Goal: Information Seeking & Learning: Find specific fact

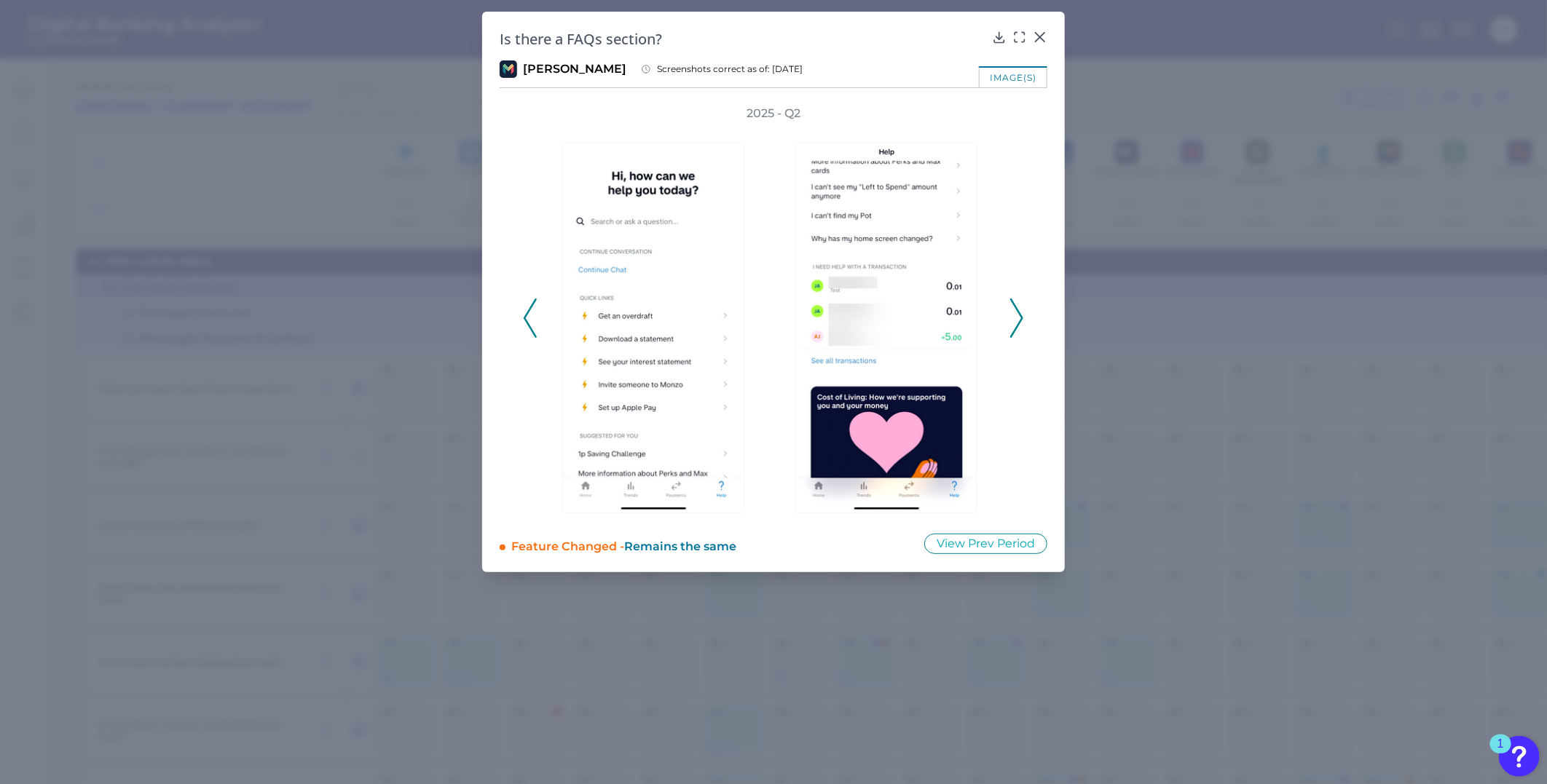
scroll to position [21950, 0]
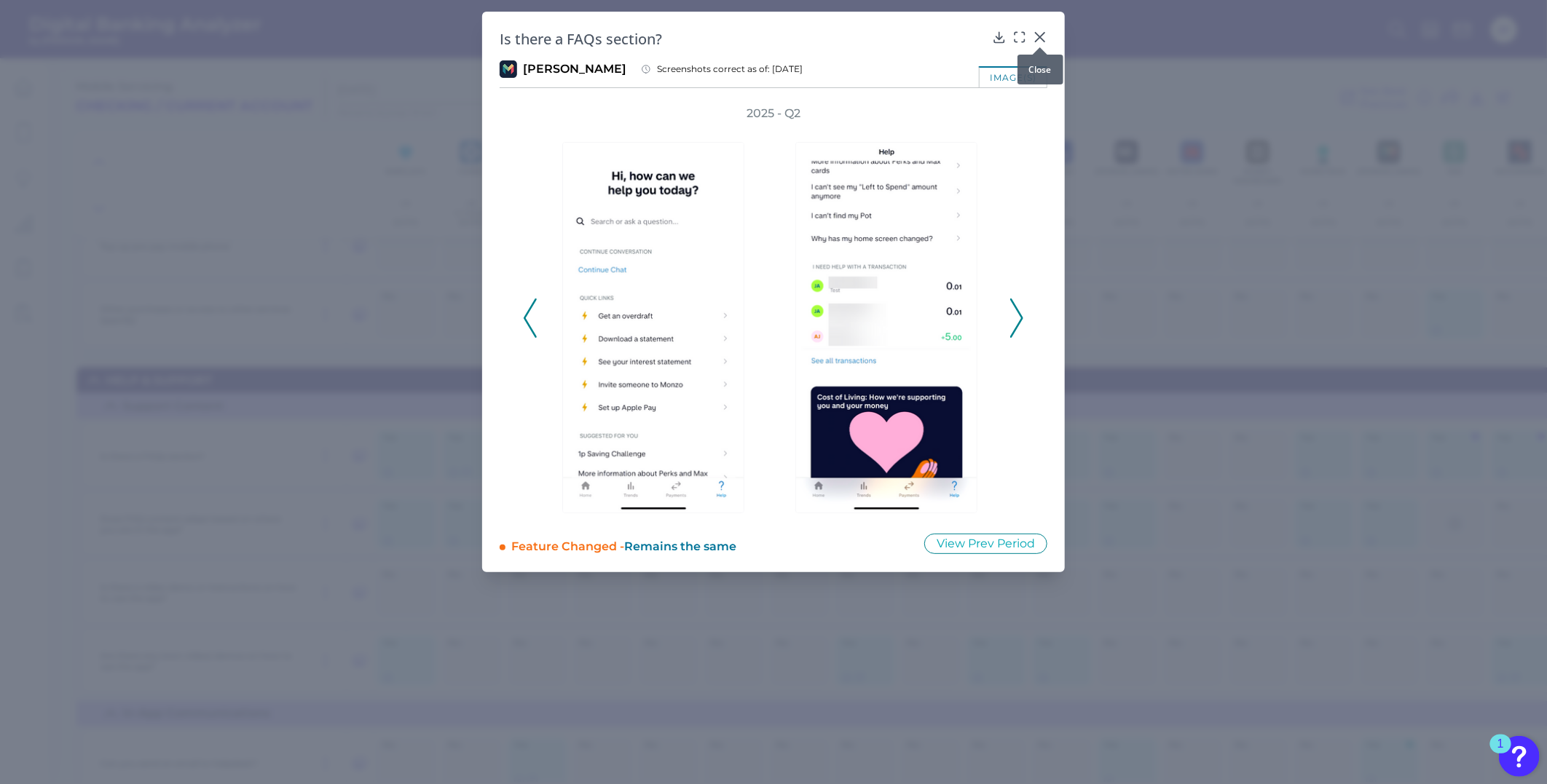
click at [1037, 29] on button at bounding box center [1040, 36] width 15 height 15
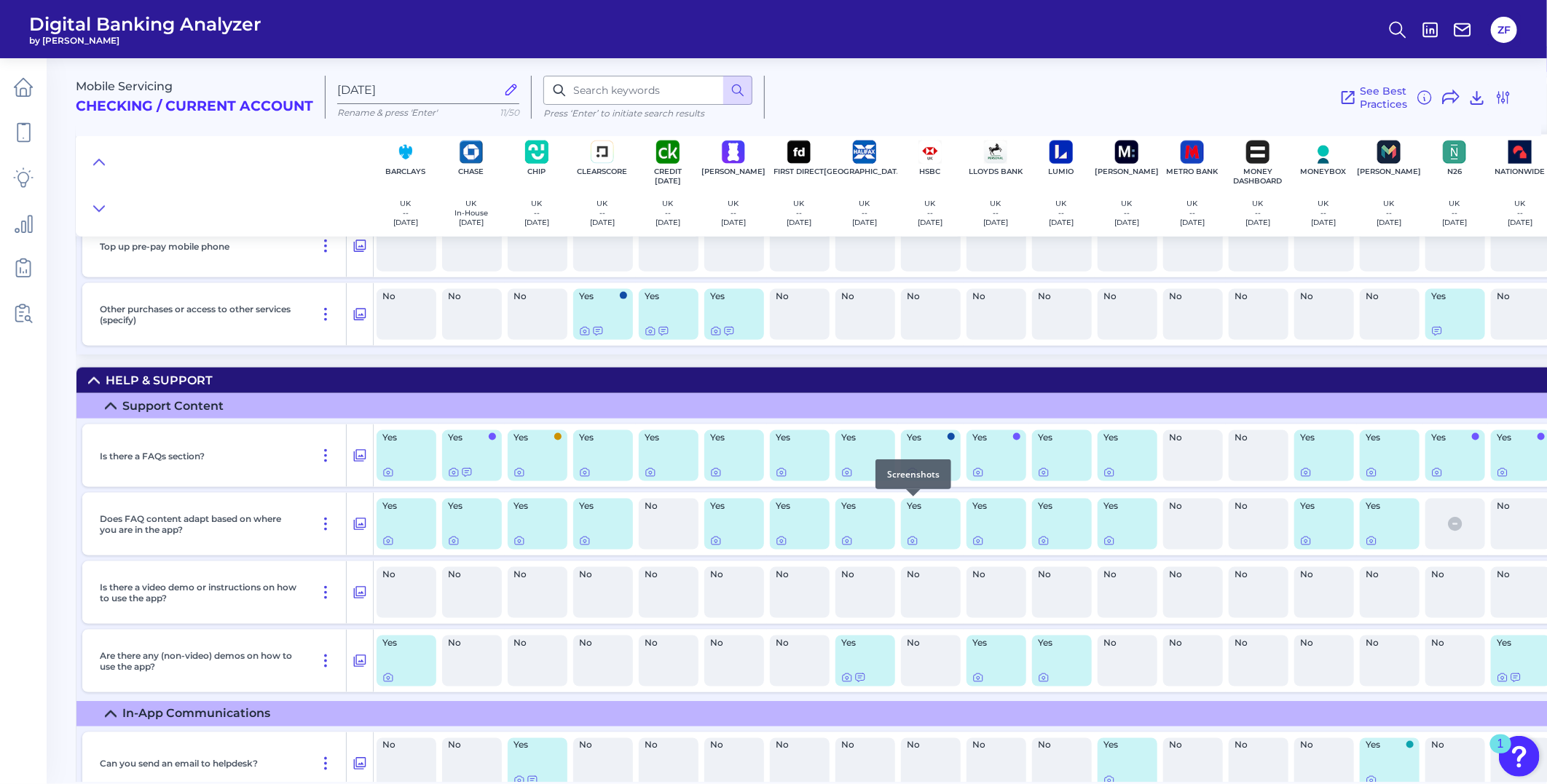
click at [912, 475] on icon at bounding box center [912, 473] width 3 height 3
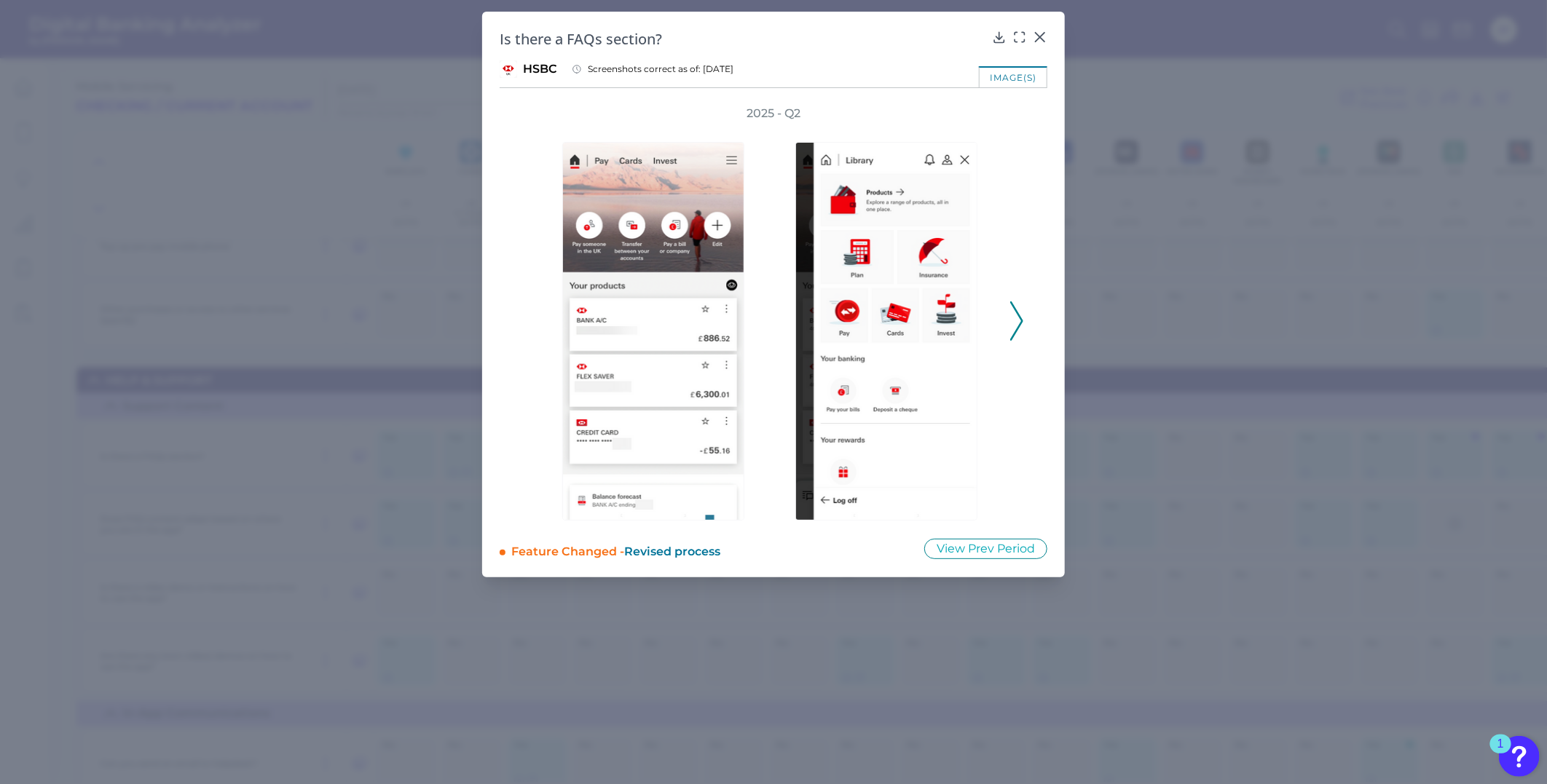
click at [1030, 326] on div "2025 - Q2" at bounding box center [773, 312] width 547 height 415
click at [1018, 322] on icon at bounding box center [1017, 320] width 13 height 40
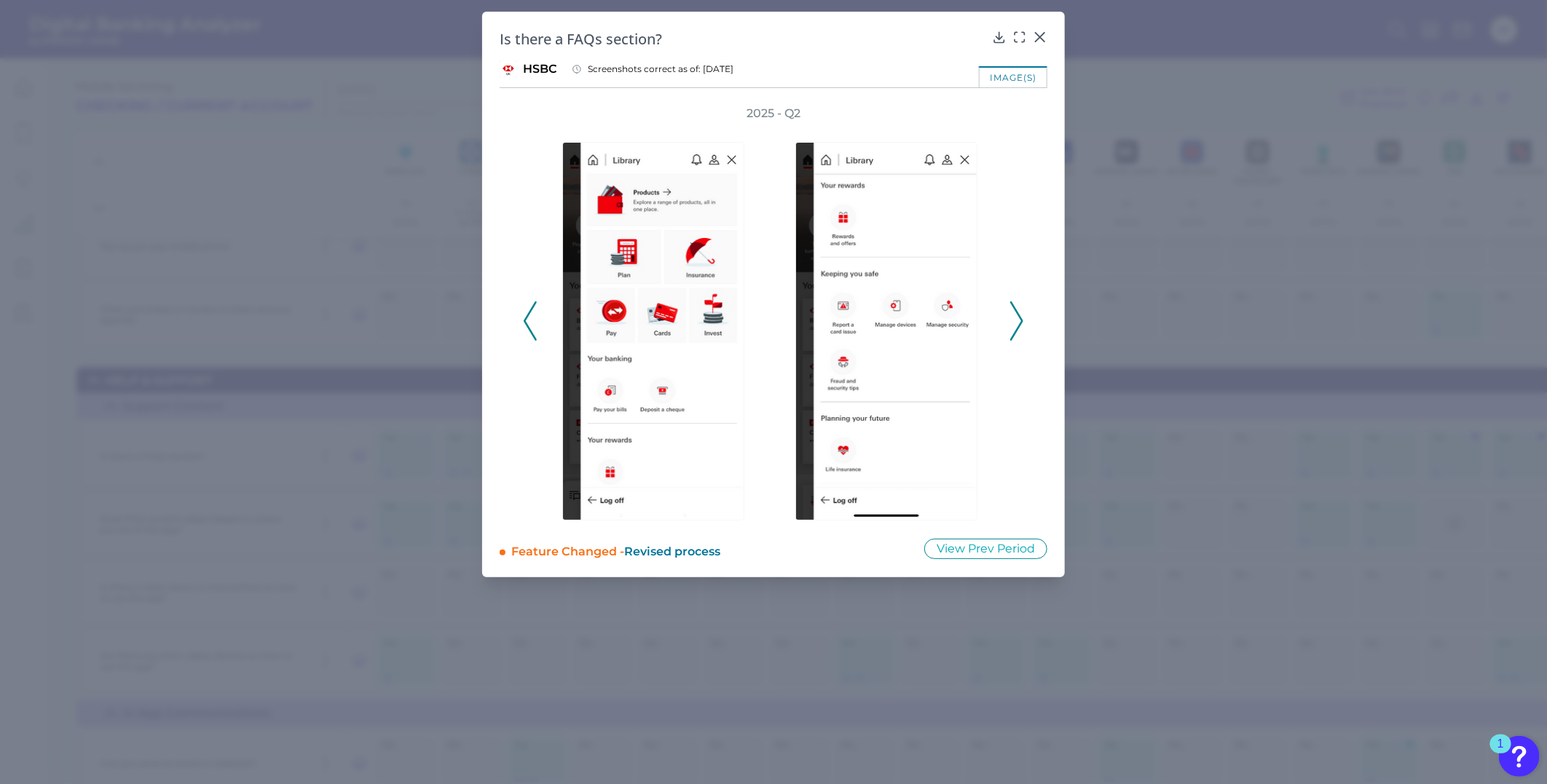
click at [1018, 322] on icon at bounding box center [1017, 320] width 13 height 40
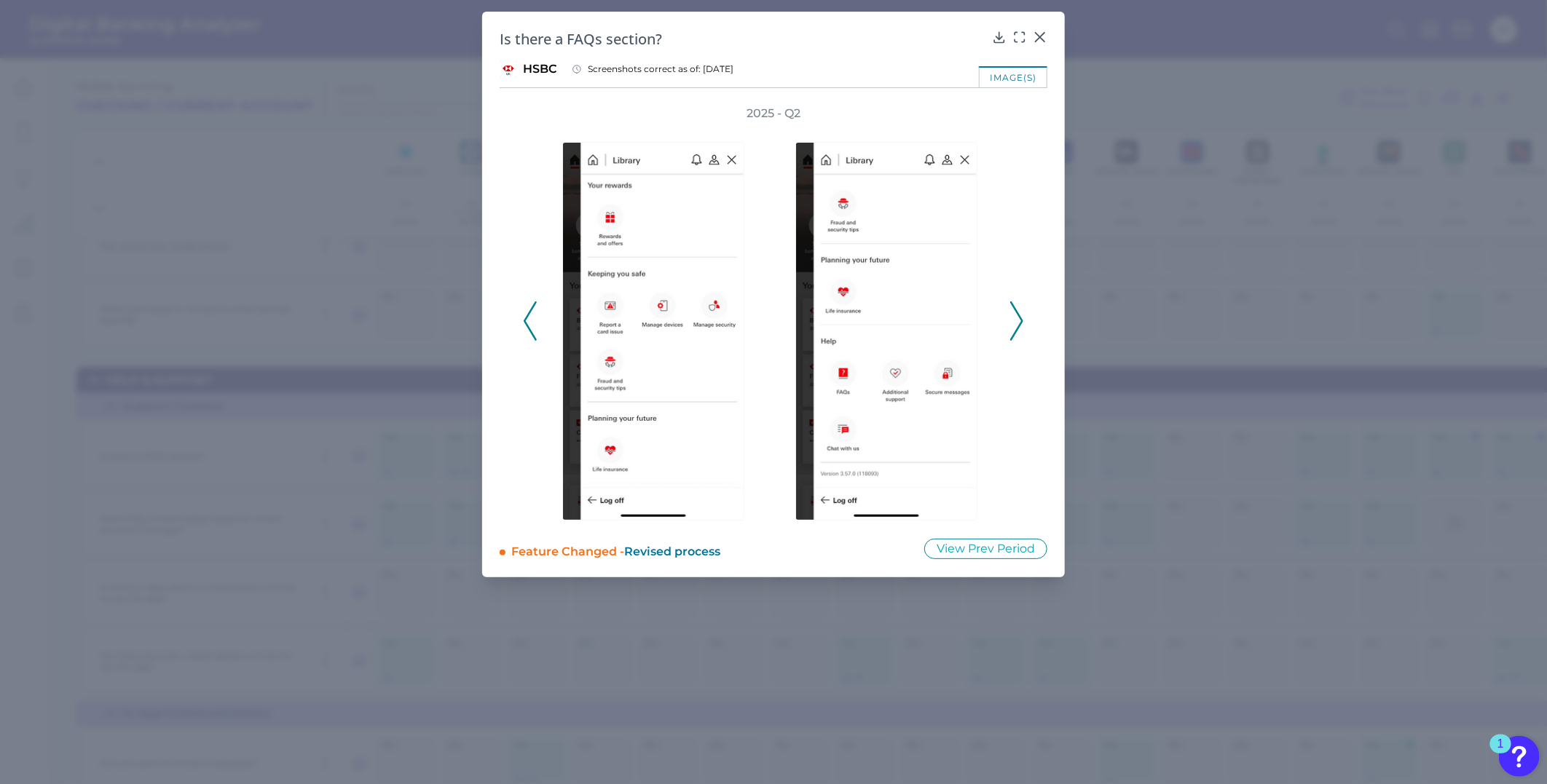
click at [1018, 322] on icon at bounding box center [1017, 320] width 13 height 40
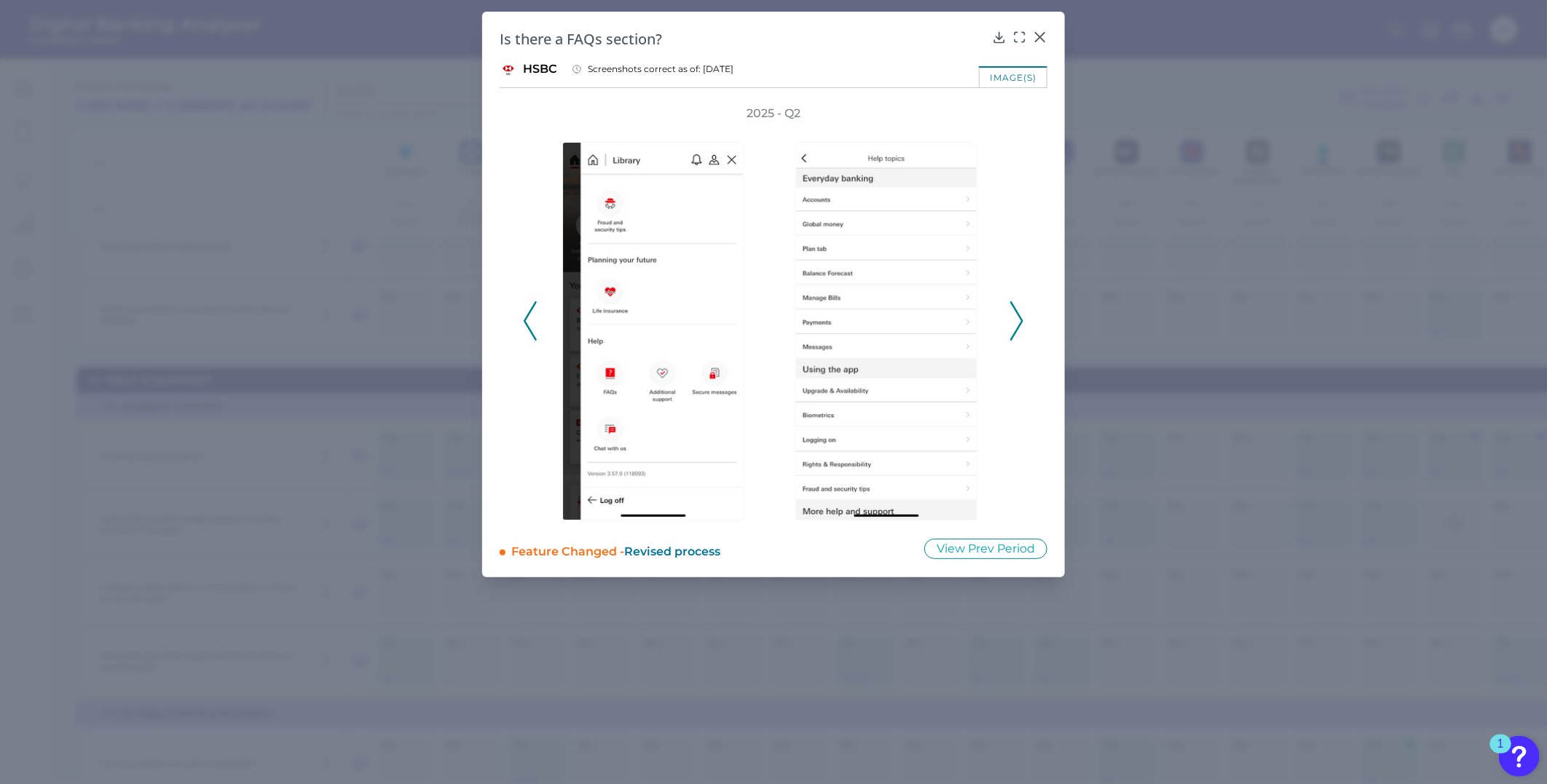
click at [1018, 322] on icon at bounding box center [1017, 320] width 13 height 40
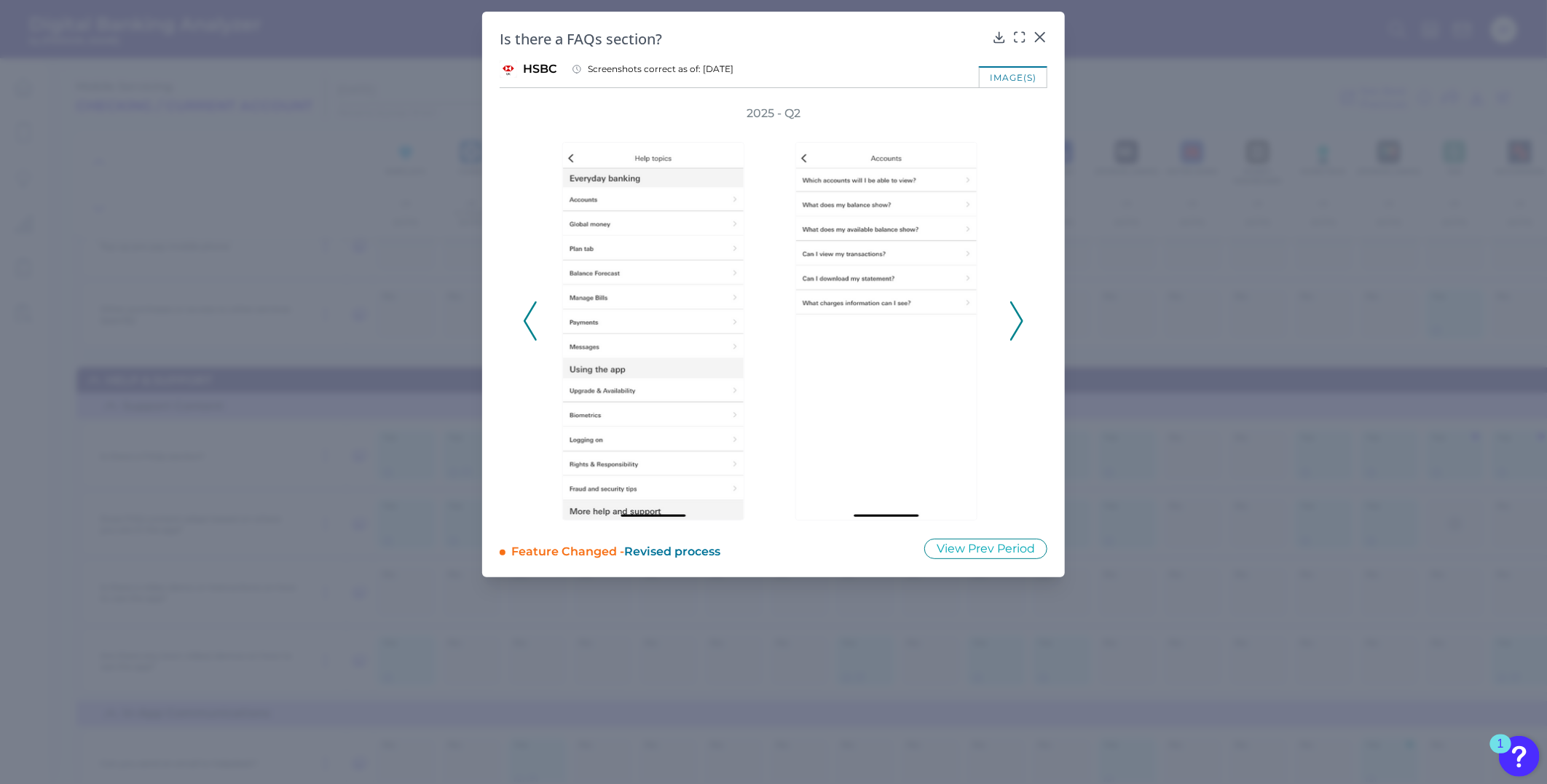
click at [1018, 322] on icon at bounding box center [1017, 320] width 13 height 40
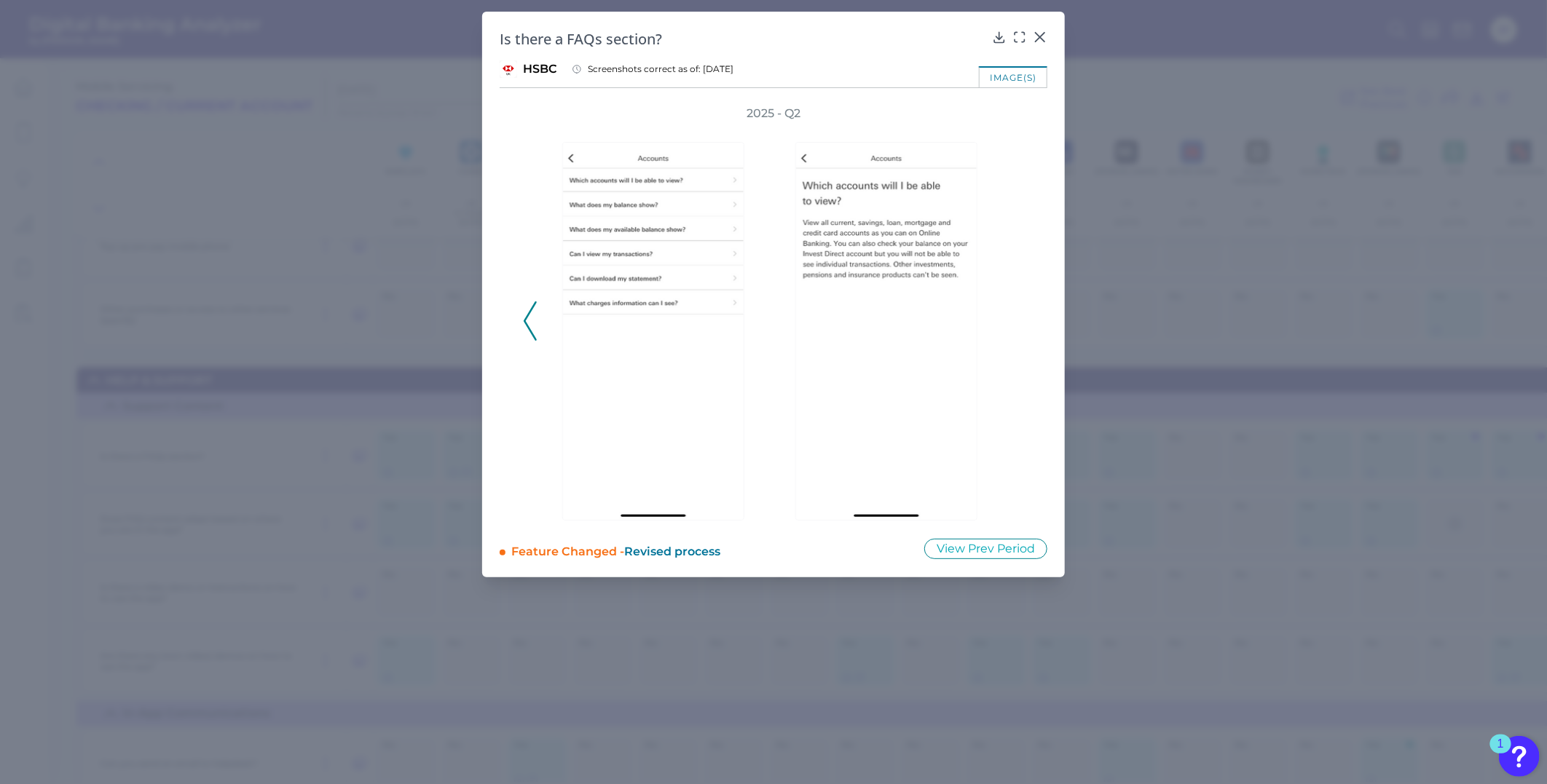
click at [1018, 322] on div "2025 - Q2" at bounding box center [773, 312] width 501 height 415
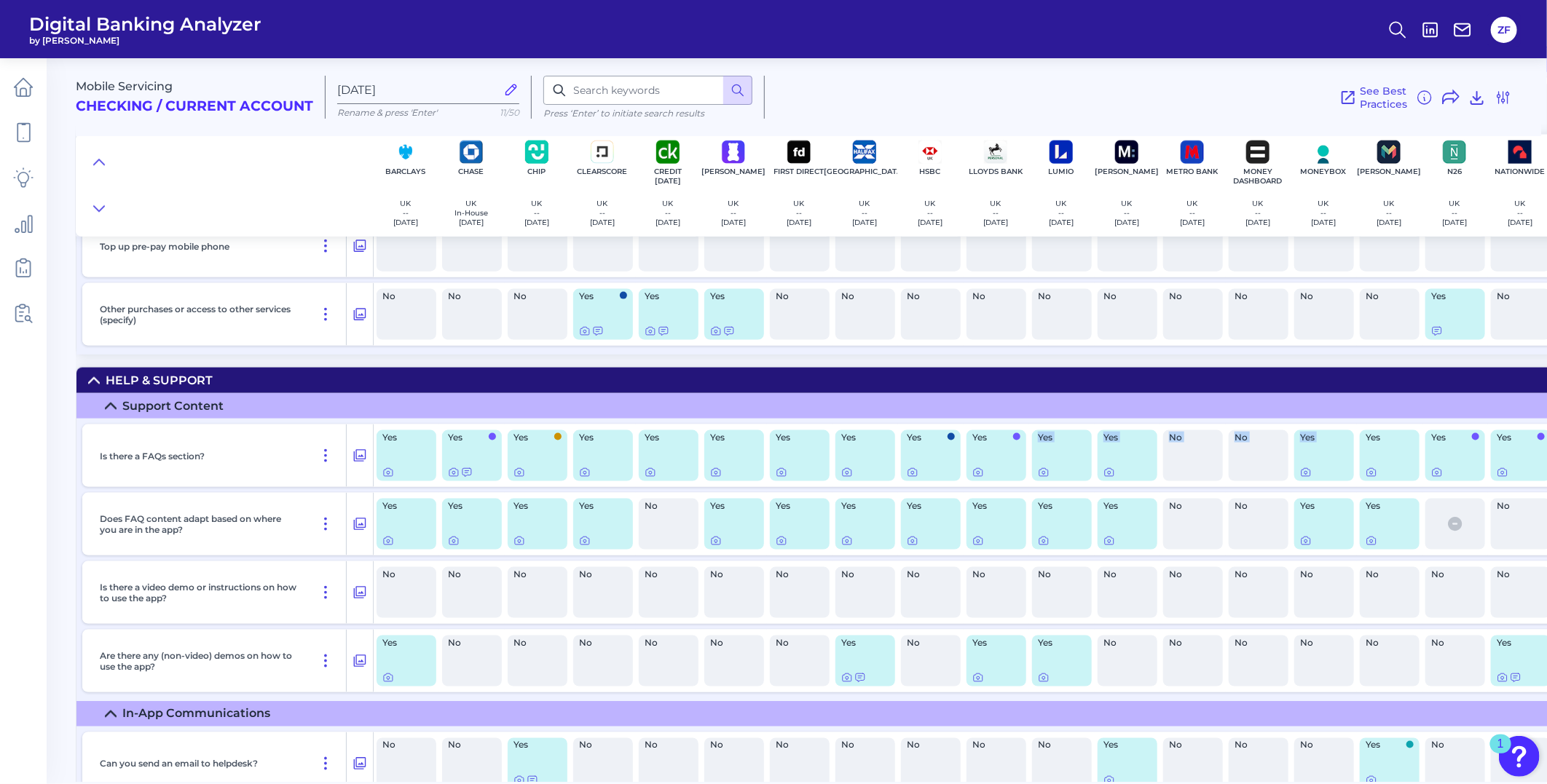
drag, startPoint x: 1009, startPoint y: 495, endPoint x: 1307, endPoint y: 496, distance: 298.0
click at [1307, 487] on div "Is there a FAQs section? Yes Yes Yes Yes Yes Yes Yes Yes Yes Yes Yes Yes No No …" at bounding box center [1179, 455] width 2192 height 62
drag, startPoint x: 1307, startPoint y: 496, endPoint x: 1213, endPoint y: 489, distance: 94.3
click at [1213, 481] on div "No" at bounding box center [1193, 456] width 60 height 51
click at [1273, 481] on div "No" at bounding box center [1259, 456] width 60 height 51
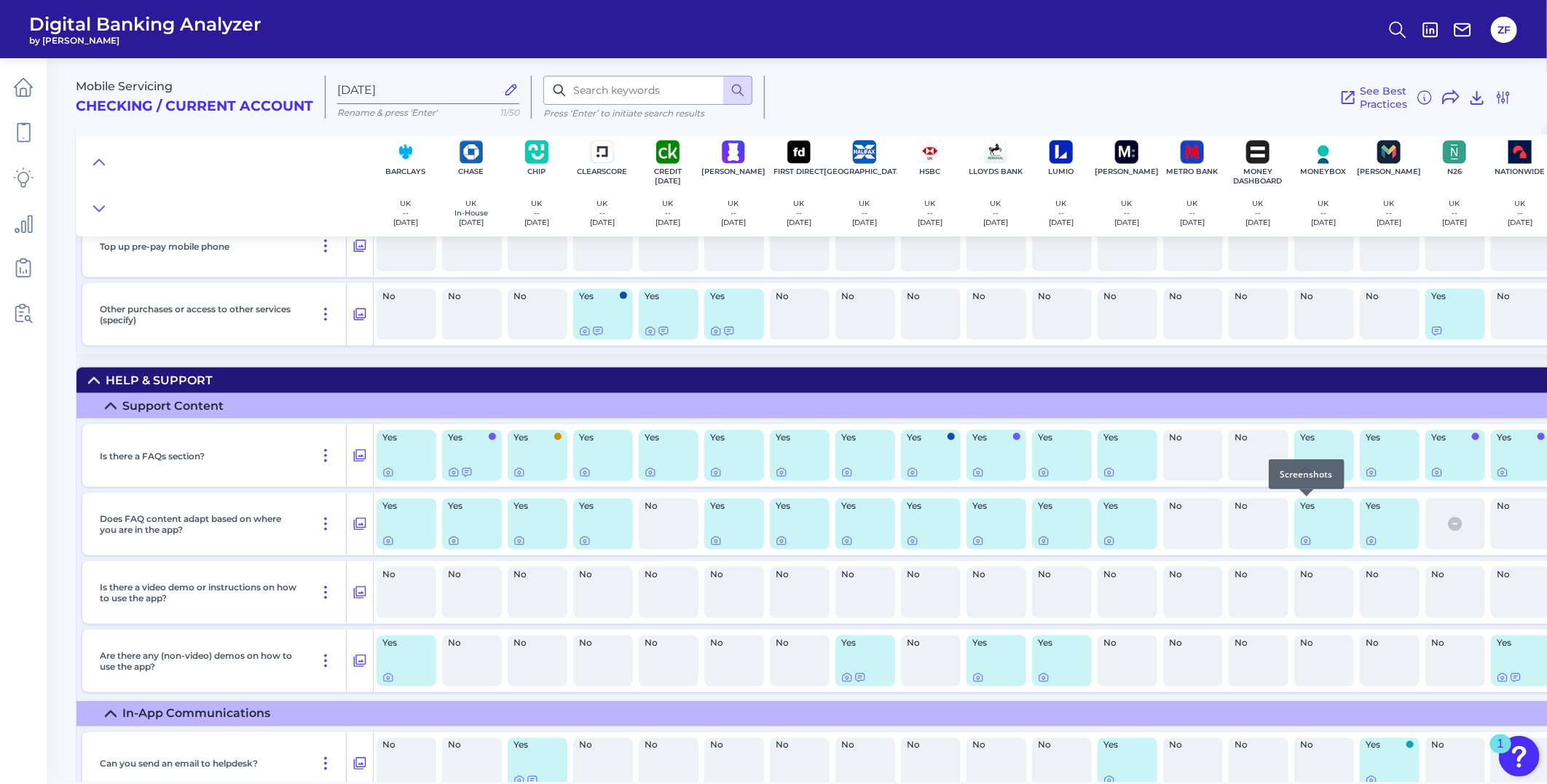
click at [1300, 499] on div at bounding box center [1307, 497] width 15 height 15
click at [1305, 475] on icon at bounding box center [1306, 473] width 3 height 3
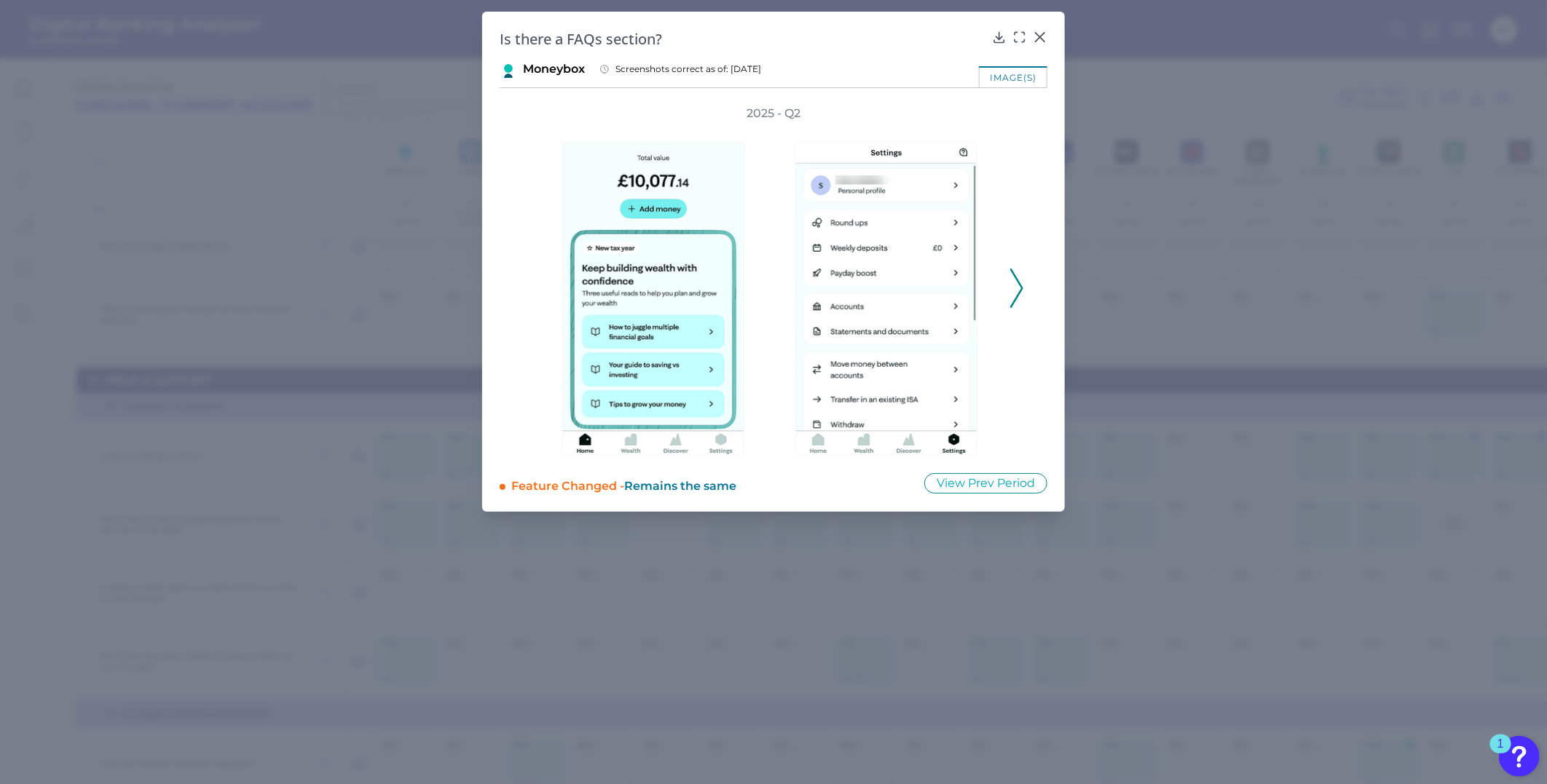
click at [1026, 282] on div "2025 - Q2" at bounding box center [773, 280] width 547 height 350
click at [1021, 284] on polyline at bounding box center [1016, 288] width 11 height 37
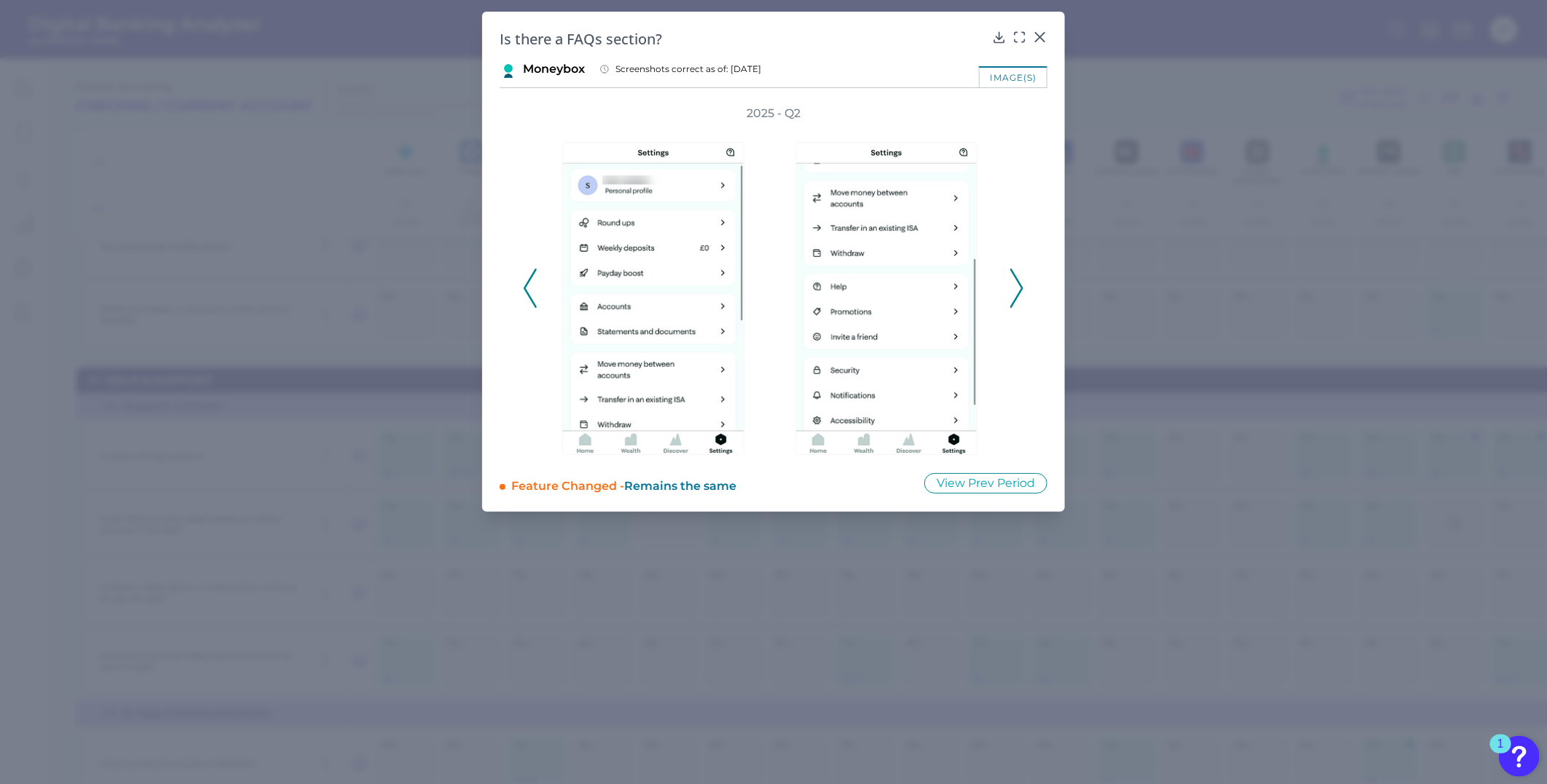
click at [1021, 284] on polyline at bounding box center [1016, 288] width 11 height 37
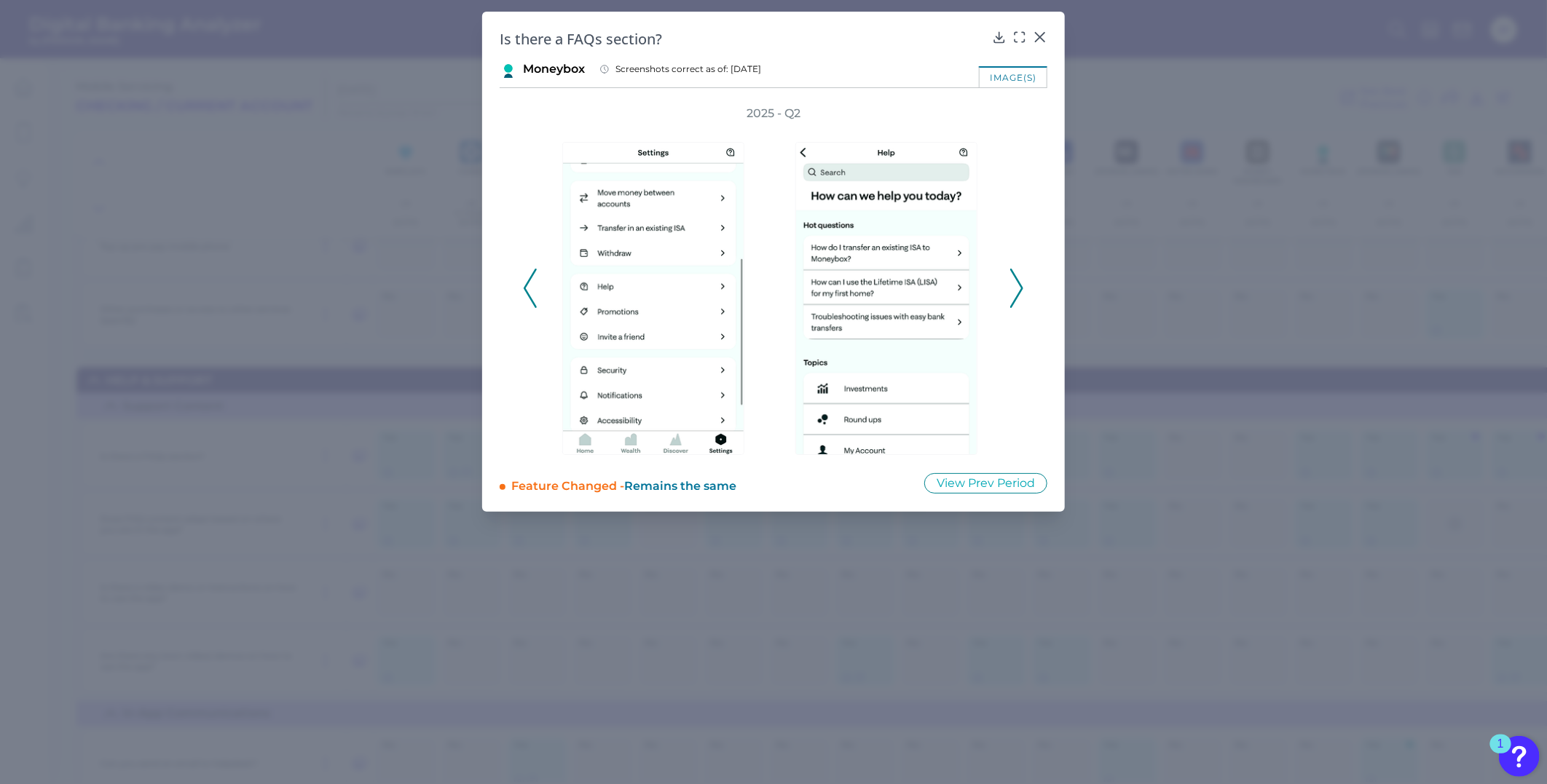
click at [1021, 284] on polyline at bounding box center [1016, 288] width 11 height 37
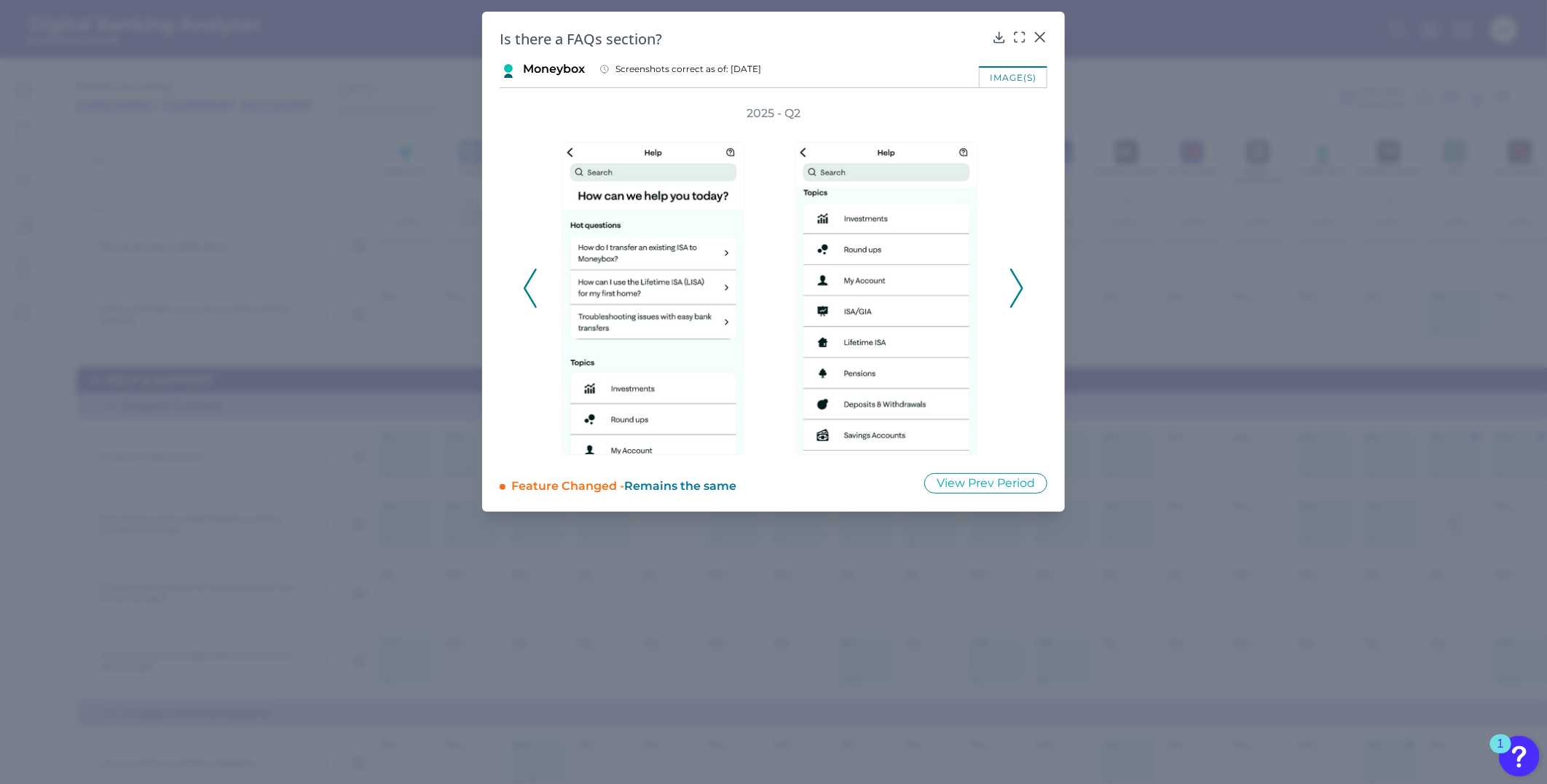
click at [1021, 284] on polyline at bounding box center [1016, 288] width 11 height 37
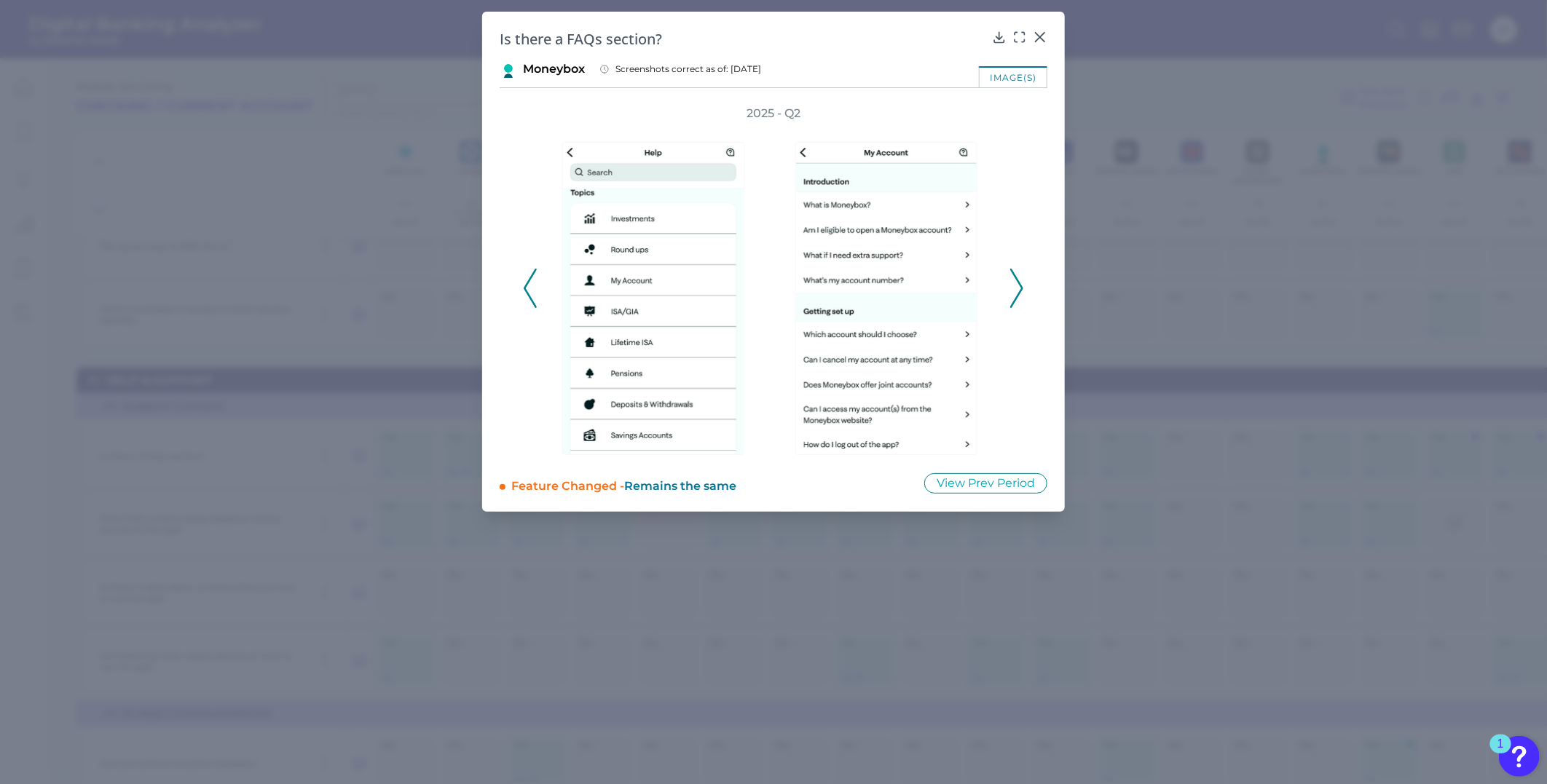
click at [1021, 284] on polyline at bounding box center [1016, 288] width 11 height 37
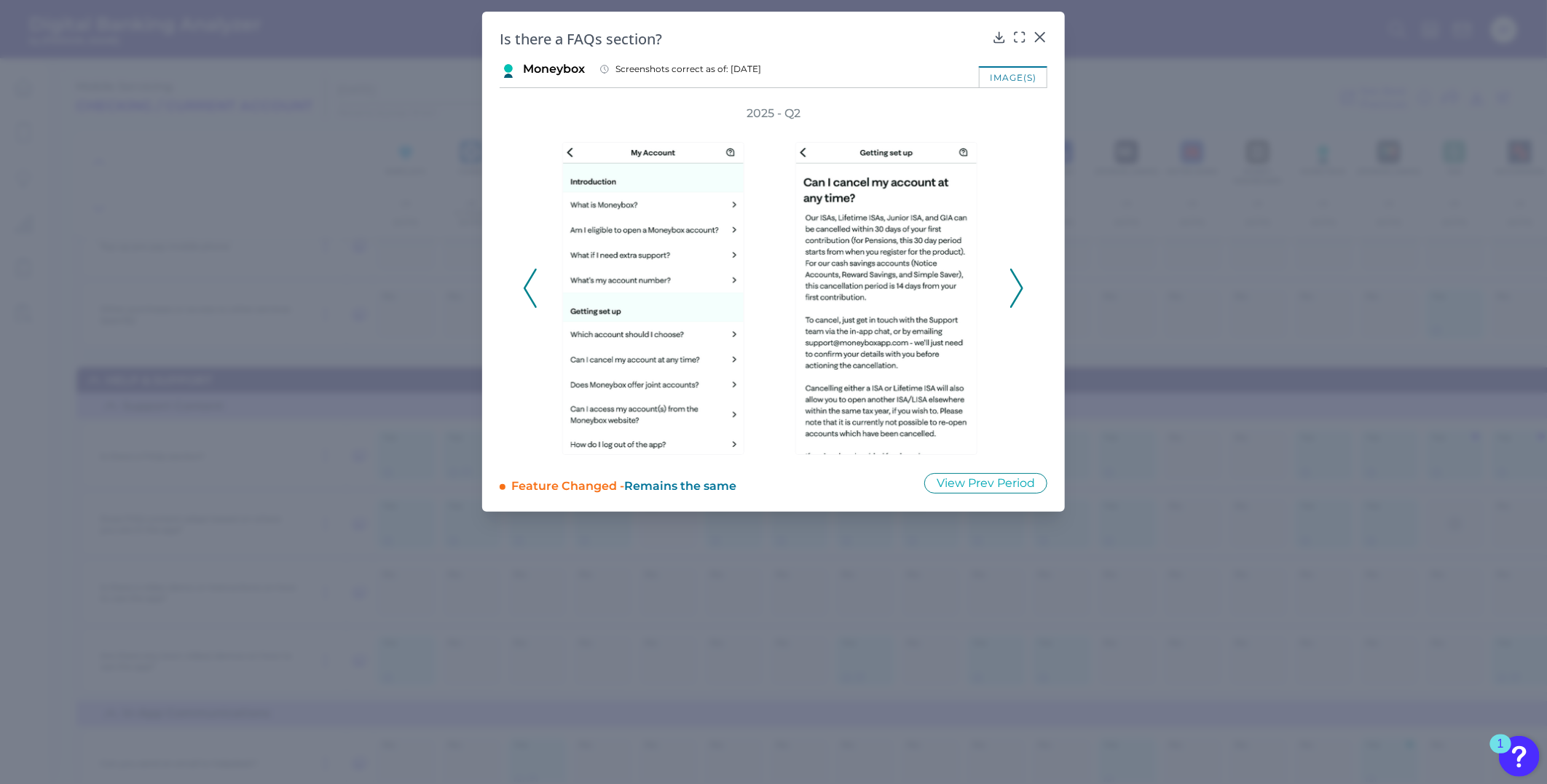
click at [1021, 284] on polyline at bounding box center [1016, 288] width 11 height 37
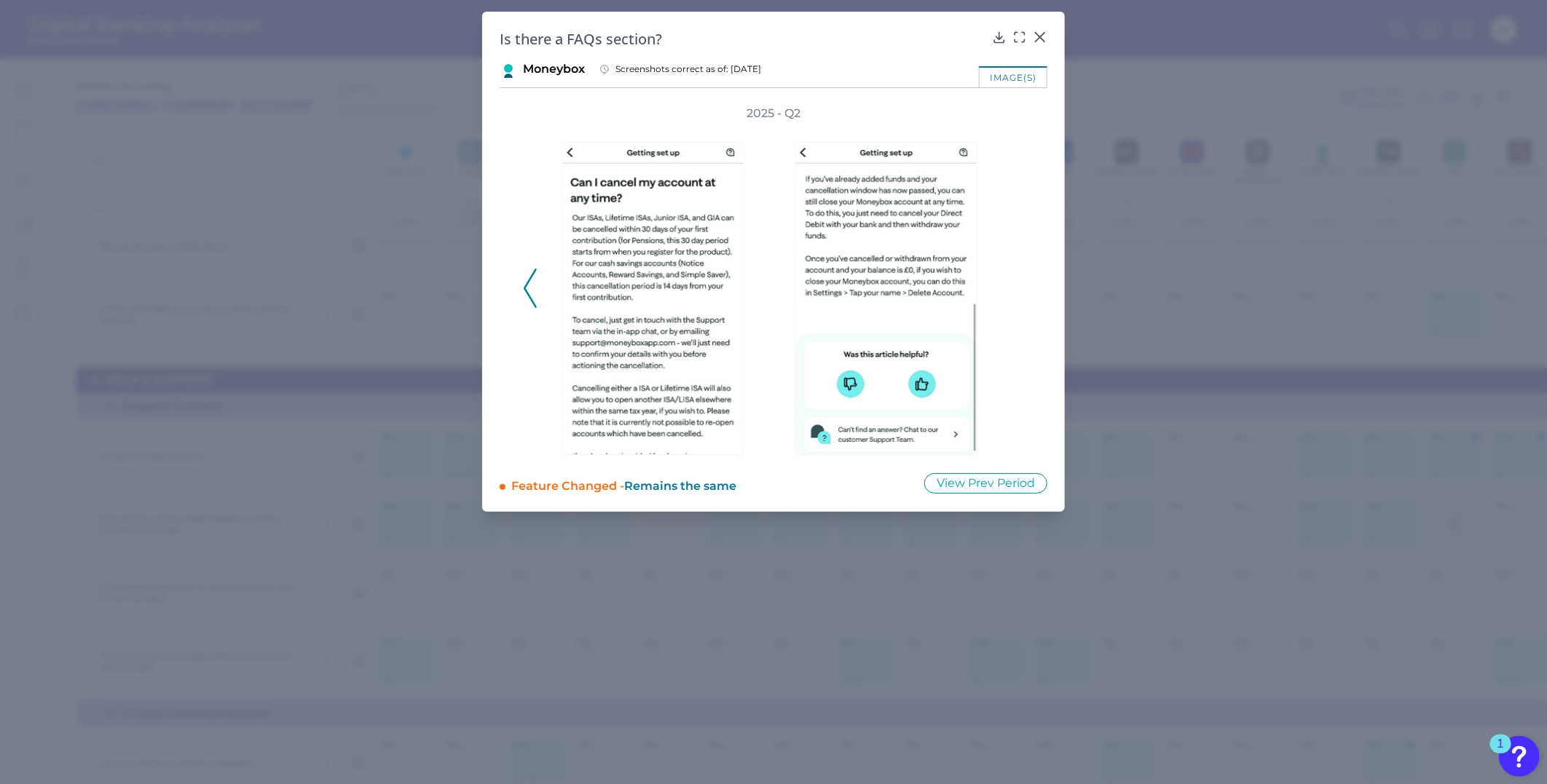
click at [1021, 284] on div "2025 - Q2" at bounding box center [773, 280] width 501 height 350
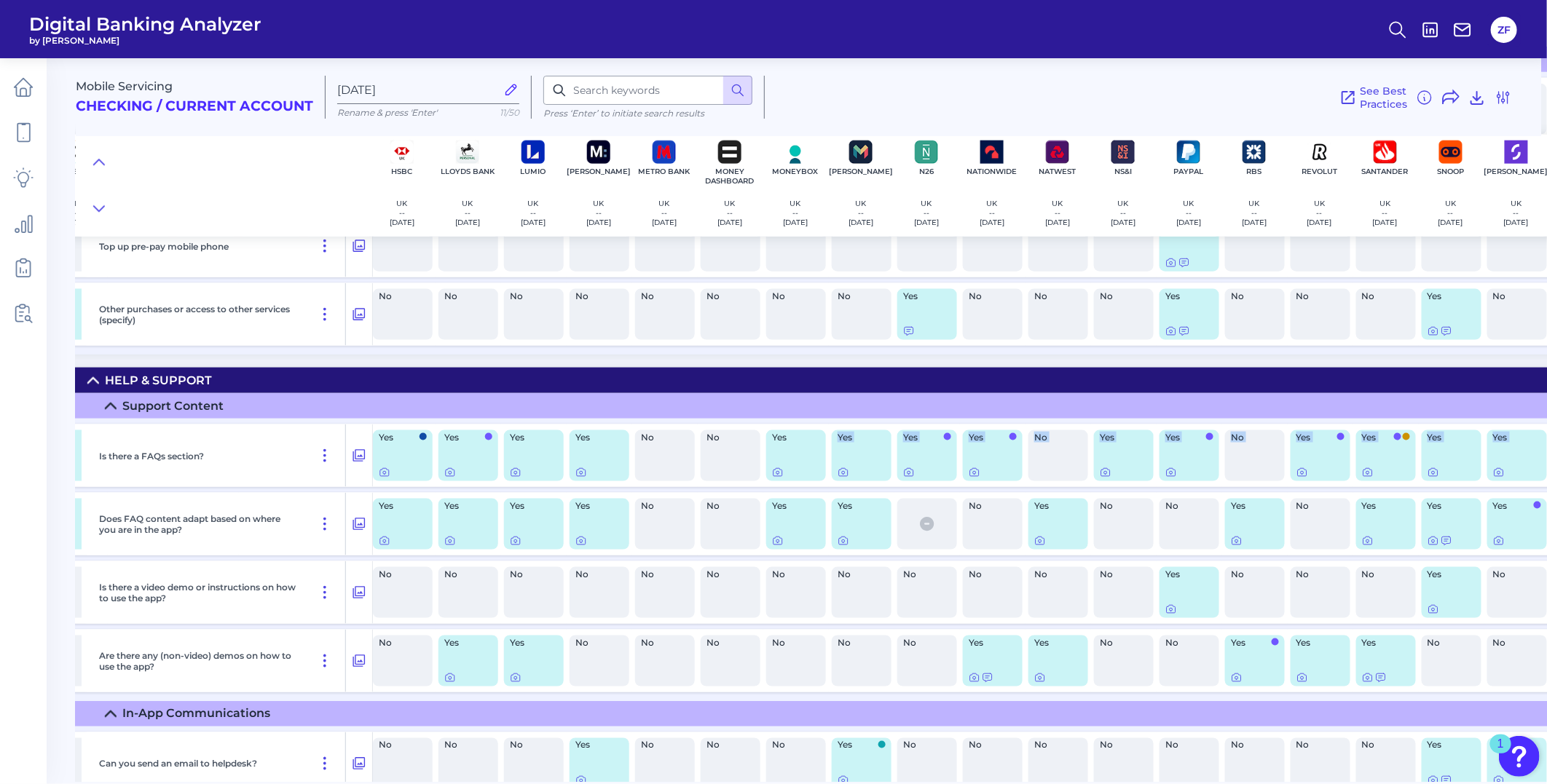
scroll to position [21950, 739]
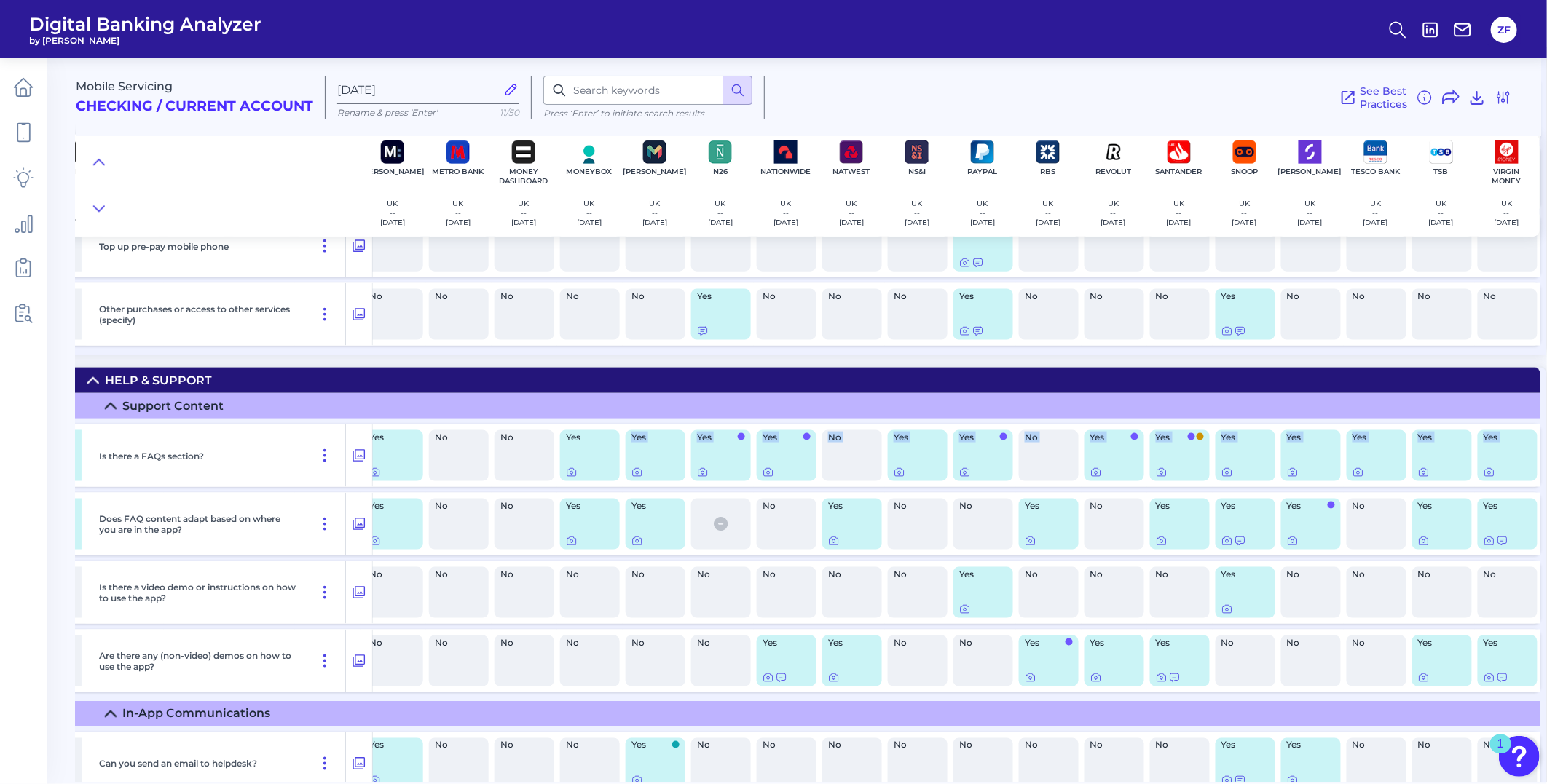
drag, startPoint x: 1313, startPoint y: 483, endPoint x: 1617, endPoint y: 502, distance: 304.6
click at [1546, 502] on html "Digital Banking Analyzer by Curinos ZF Mobile Servicing Checking / Current Acco…" at bounding box center [773, 392] width 1547 height 784
click at [1035, 481] on div "No" at bounding box center [1048, 456] width 60 height 51
click at [763, 502] on div at bounding box center [763, 497] width 15 height 15
click at [763, 478] on icon at bounding box center [768, 473] width 11 height 11
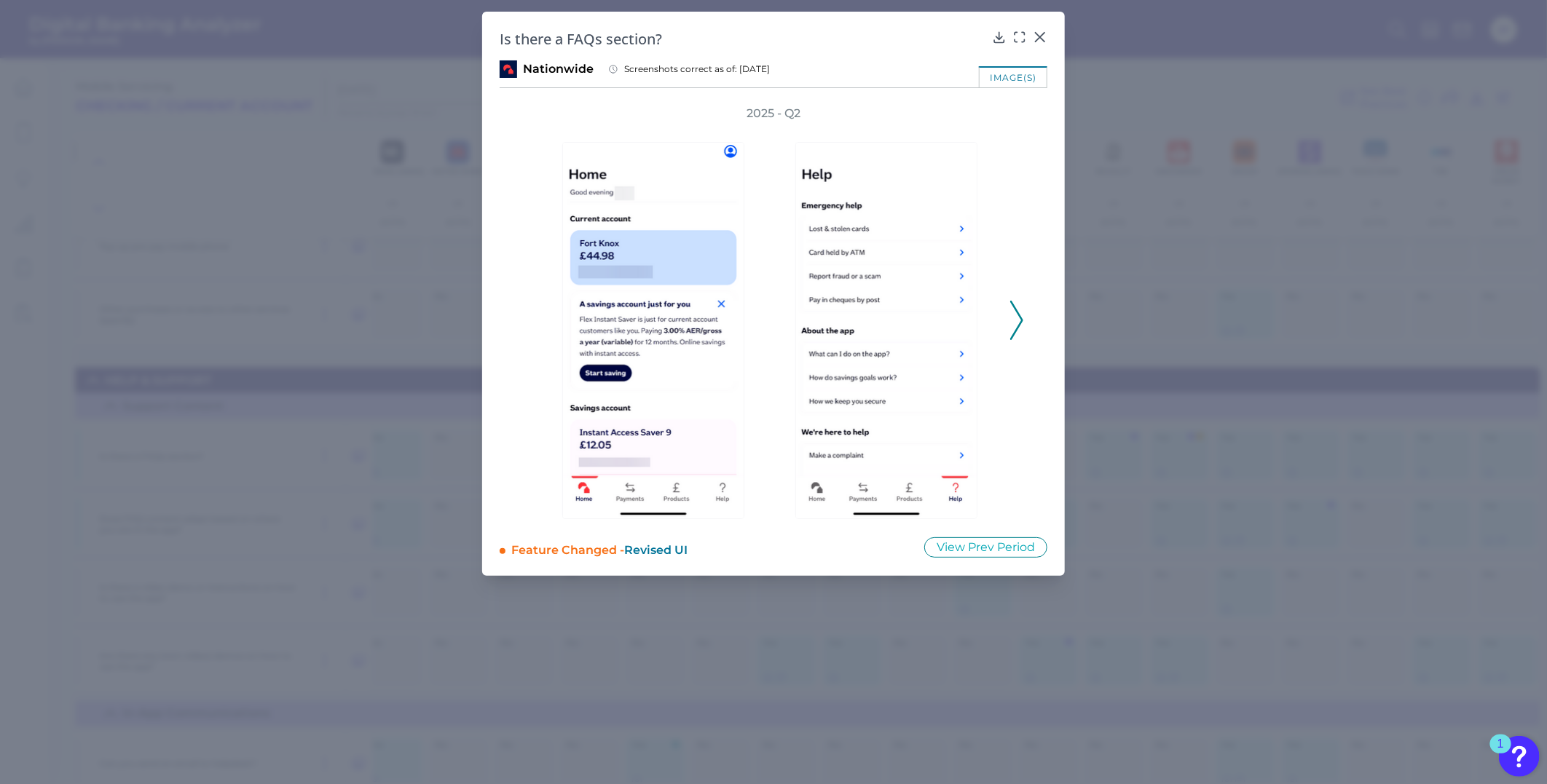
click at [1030, 311] on div "2025 - Q2" at bounding box center [773, 311] width 547 height 413
click at [1023, 315] on button at bounding box center [1017, 320] width 15 height 40
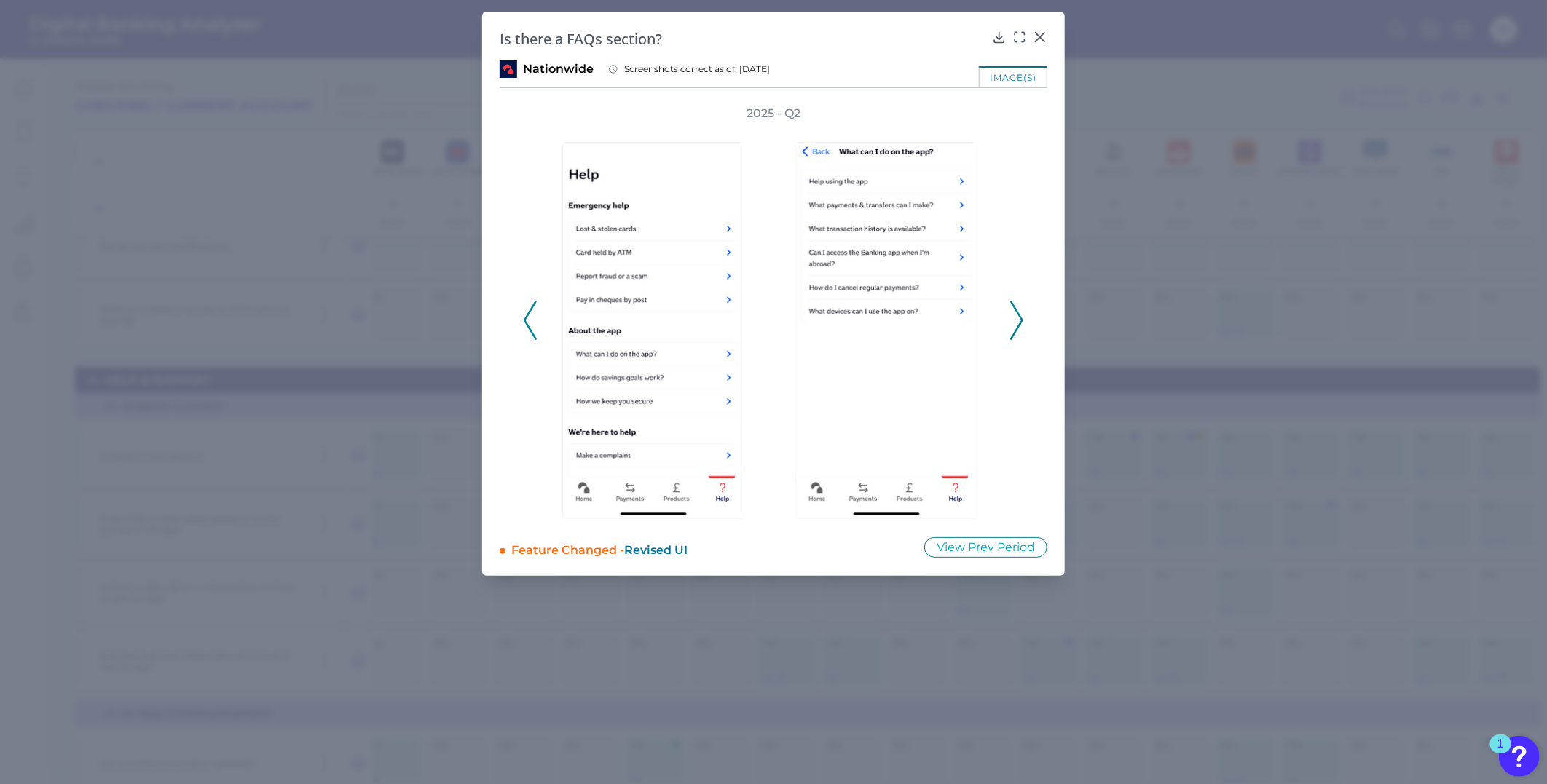
click at [1023, 315] on button at bounding box center [1017, 320] width 15 height 40
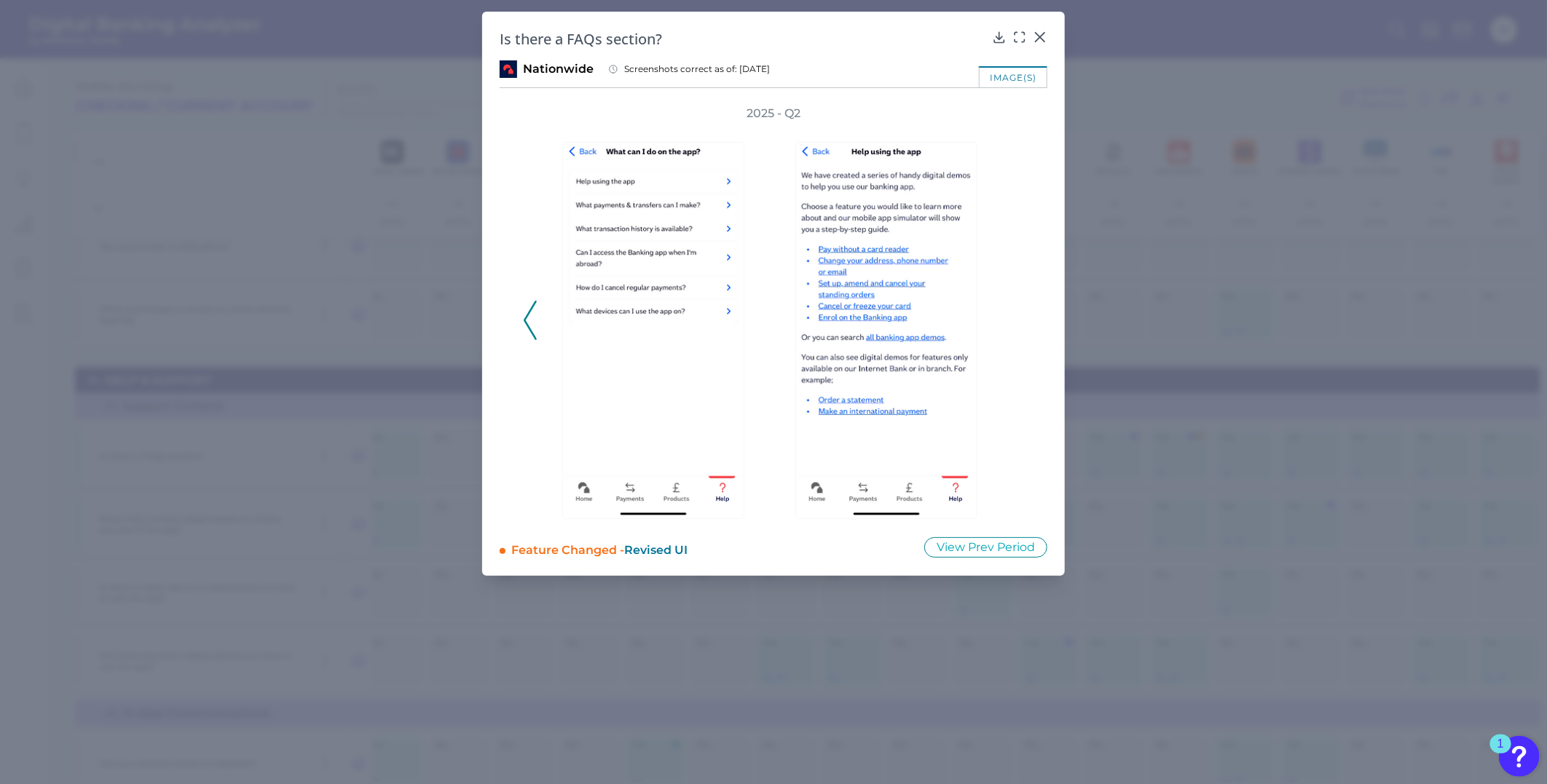
click at [1023, 315] on div "2025 - Q2" at bounding box center [773, 311] width 501 height 413
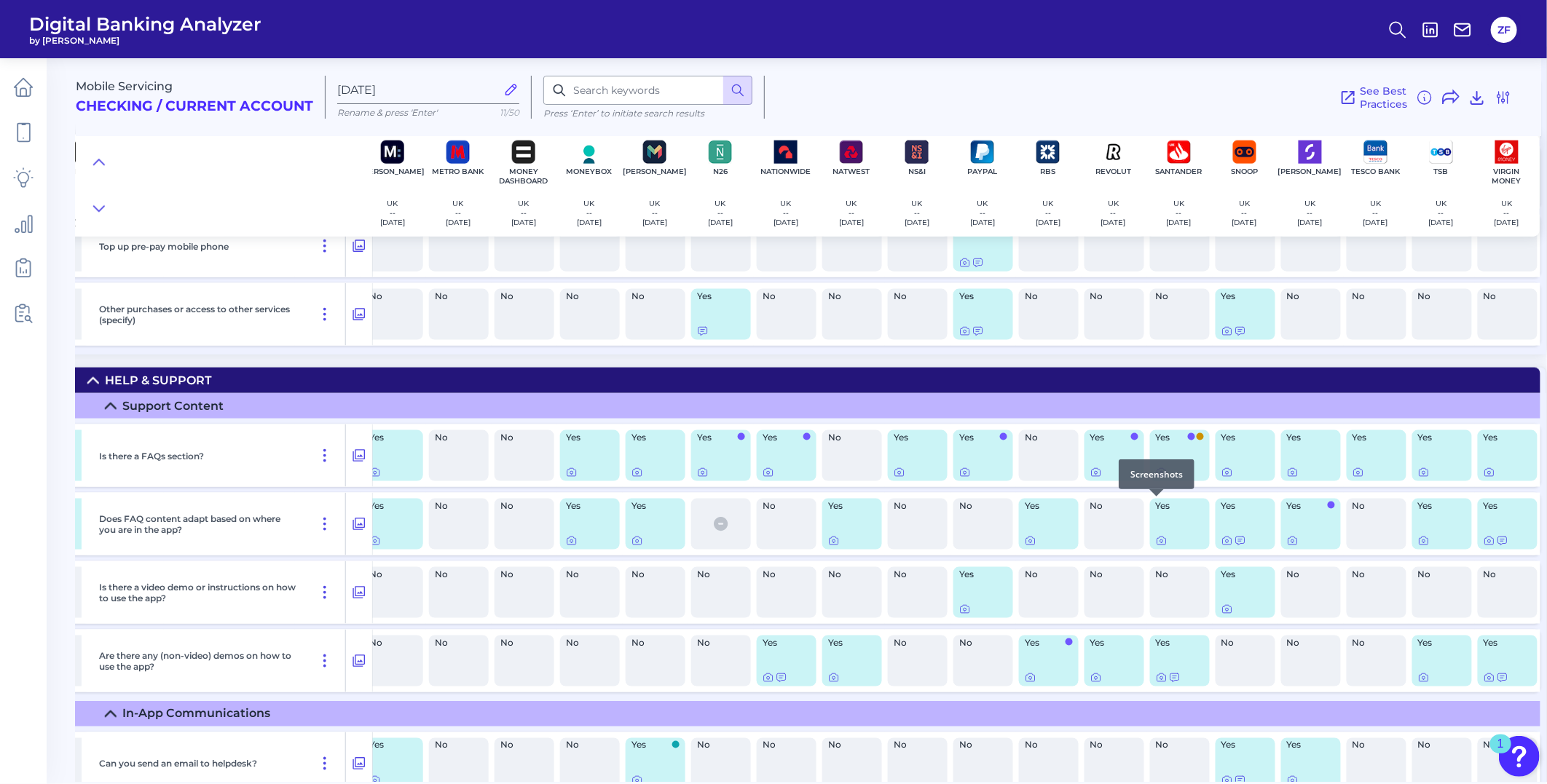
click at [1157, 477] on icon at bounding box center [1161, 473] width 9 height 8
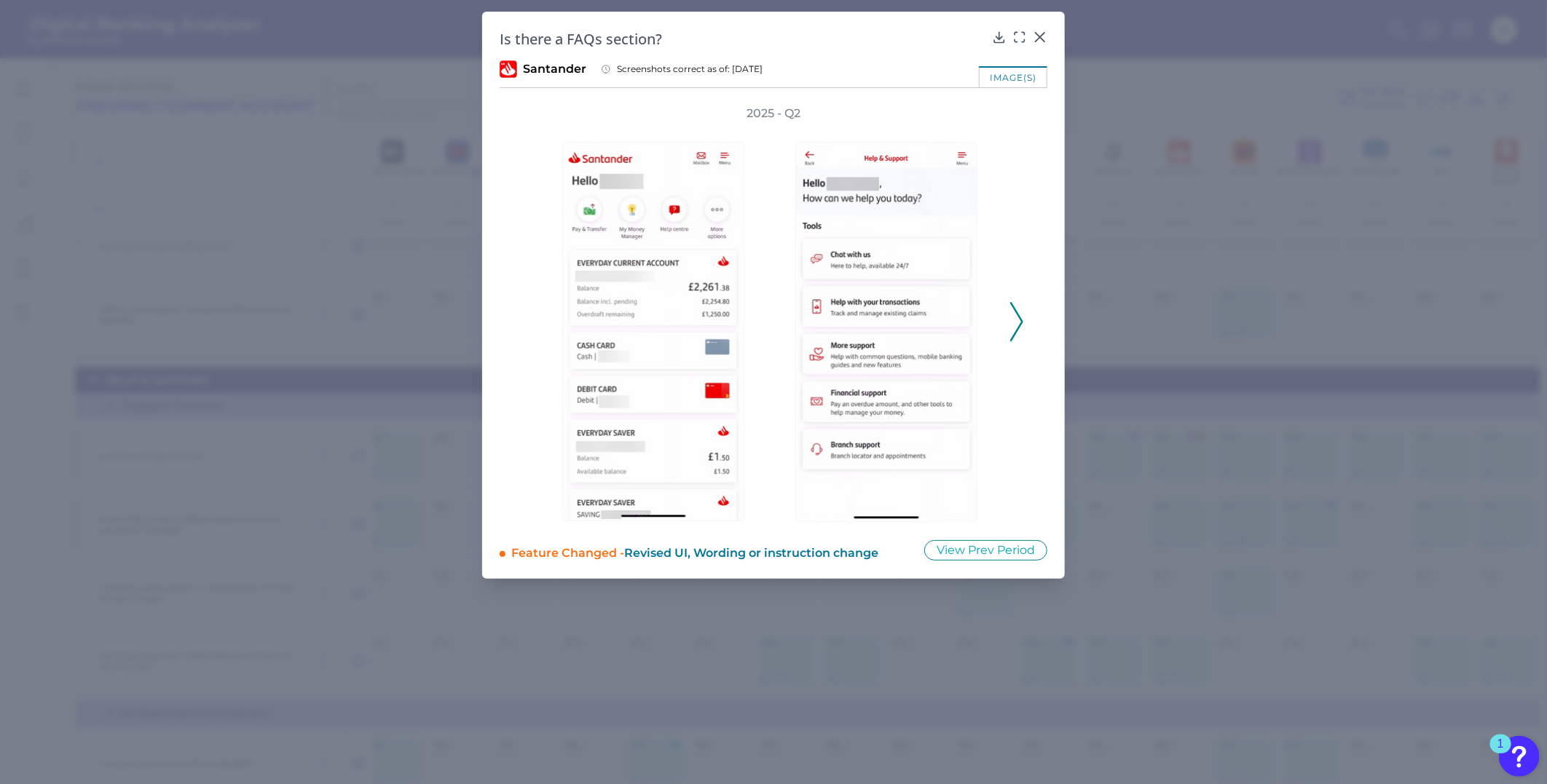
click at [1009, 323] on button at bounding box center [1017, 321] width 15 height 40
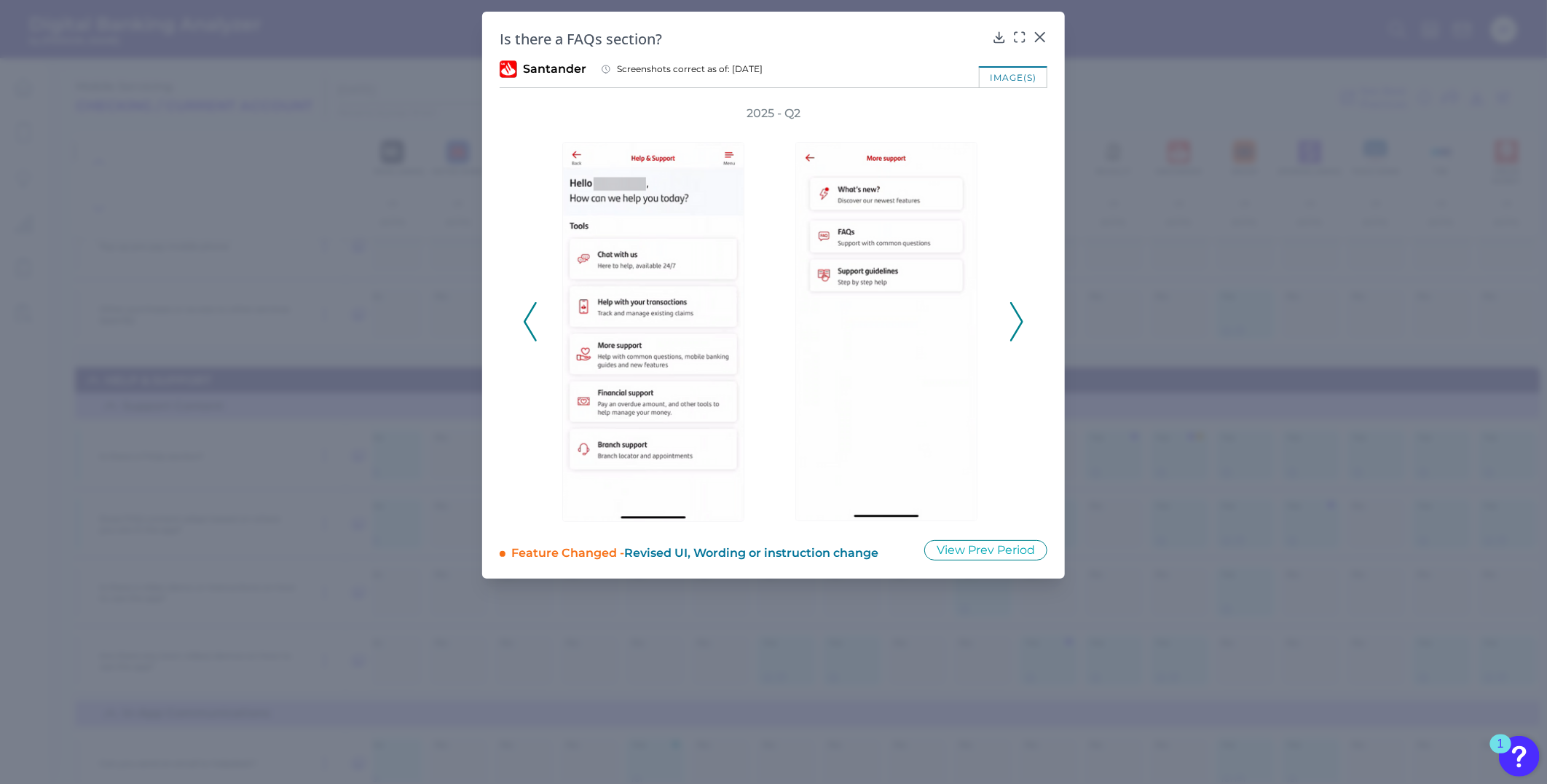
click at [1009, 323] on button at bounding box center [1017, 321] width 15 height 40
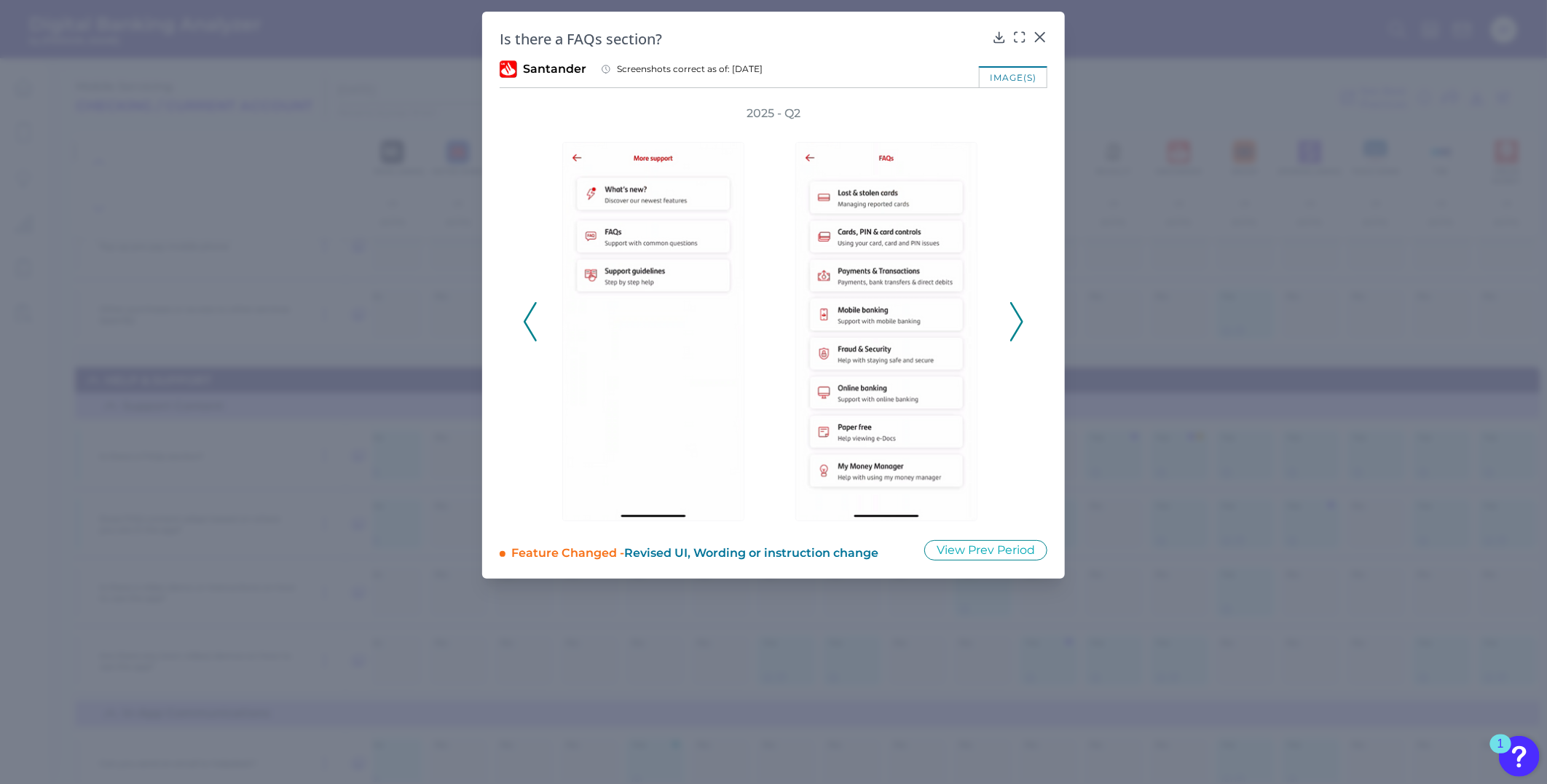
click at [1009, 323] on button at bounding box center [1017, 321] width 15 height 40
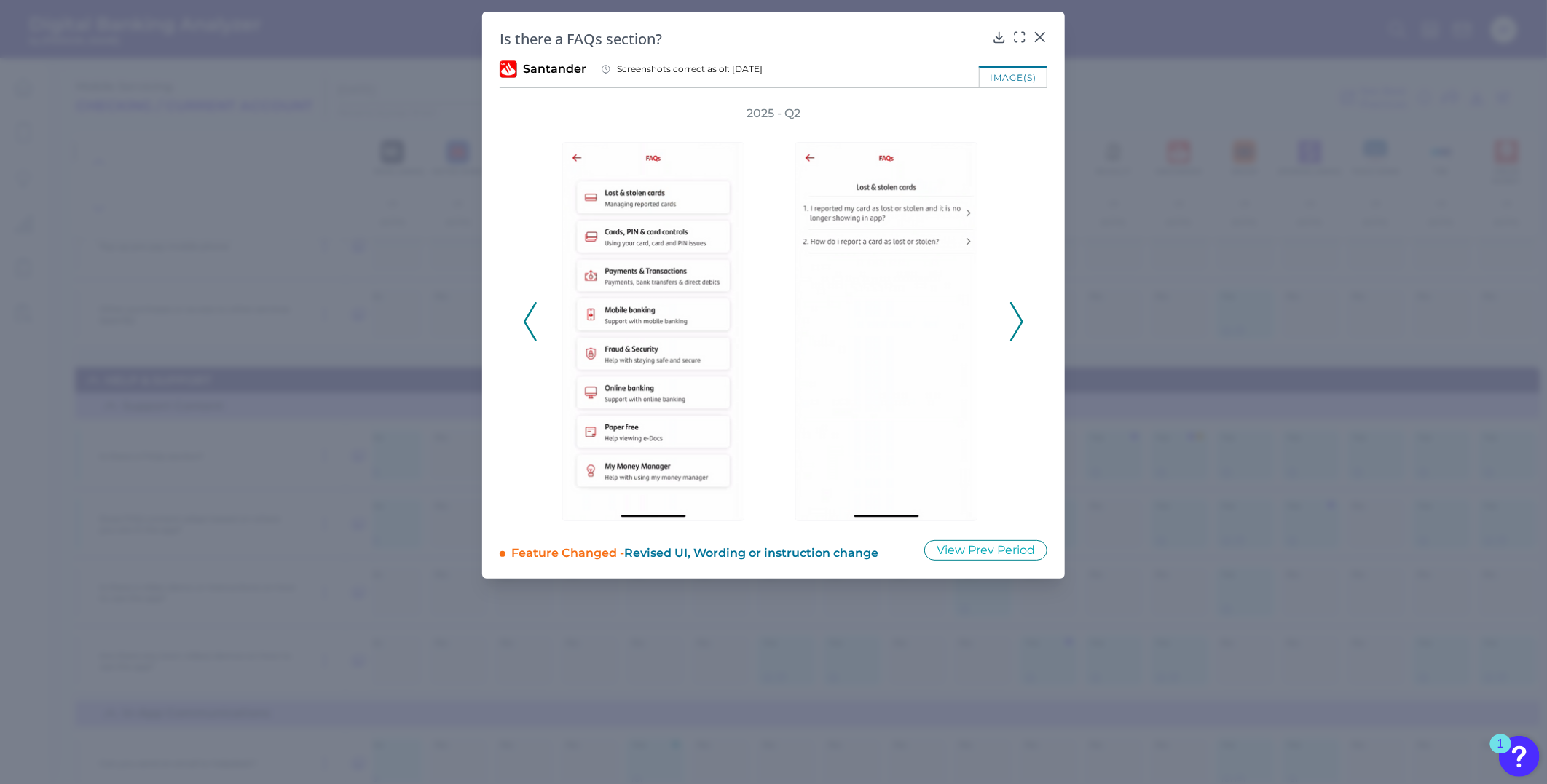
click at [1009, 323] on button at bounding box center [1017, 321] width 15 height 40
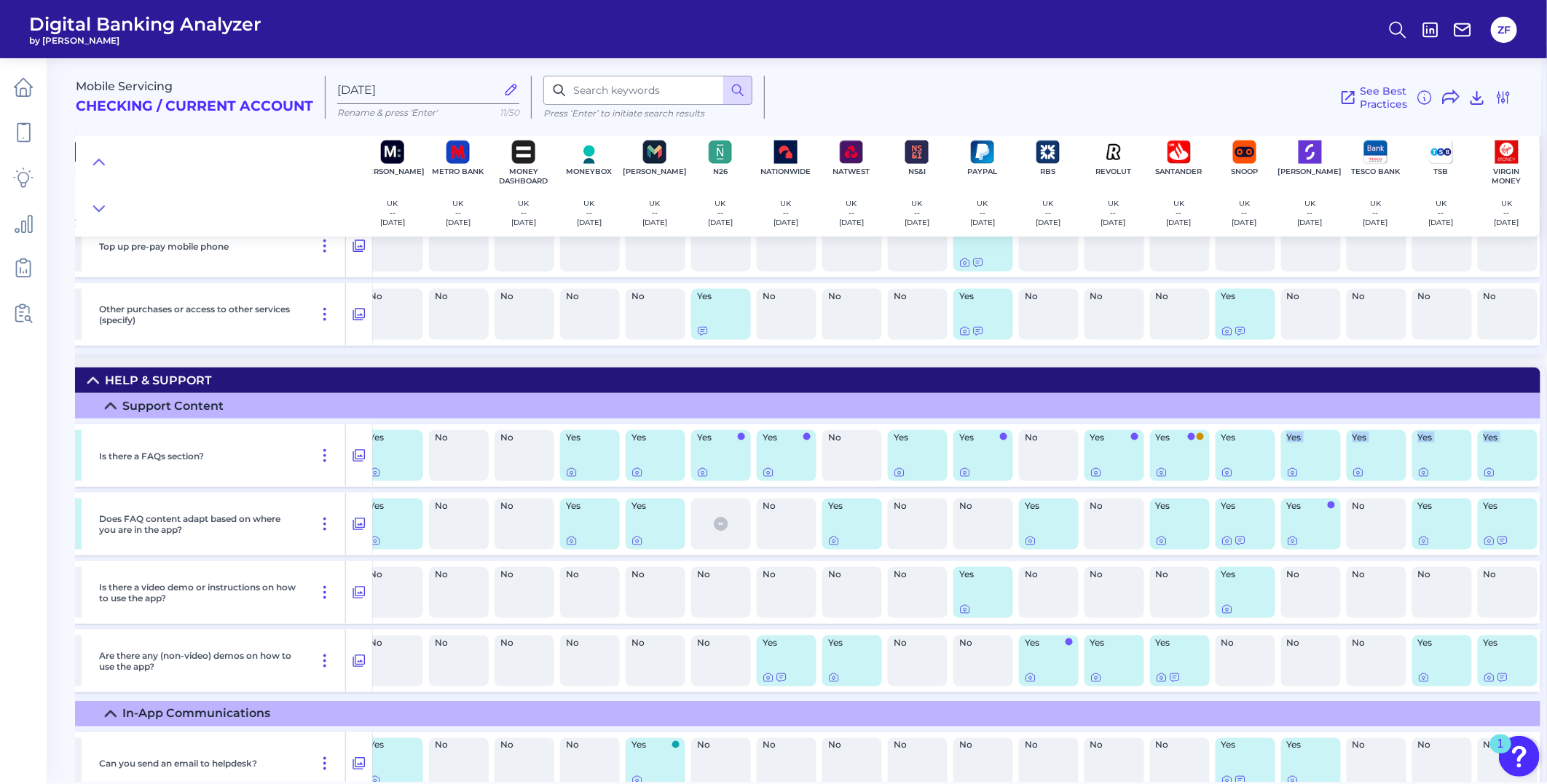
drag, startPoint x: 1264, startPoint y: 489, endPoint x: 1578, endPoint y: 510, distance: 314.7
click at [1546, 510] on html "Digital Banking Analyzer by Curinos ZF Mobile Servicing Checking / Current Acco…" at bounding box center [773, 392] width 1547 height 784
drag, startPoint x: 1578, startPoint y: 510, endPoint x: 1430, endPoint y: 481, distance: 150.8
click at [1430, 481] on div "Yes" at bounding box center [1442, 456] width 60 height 51
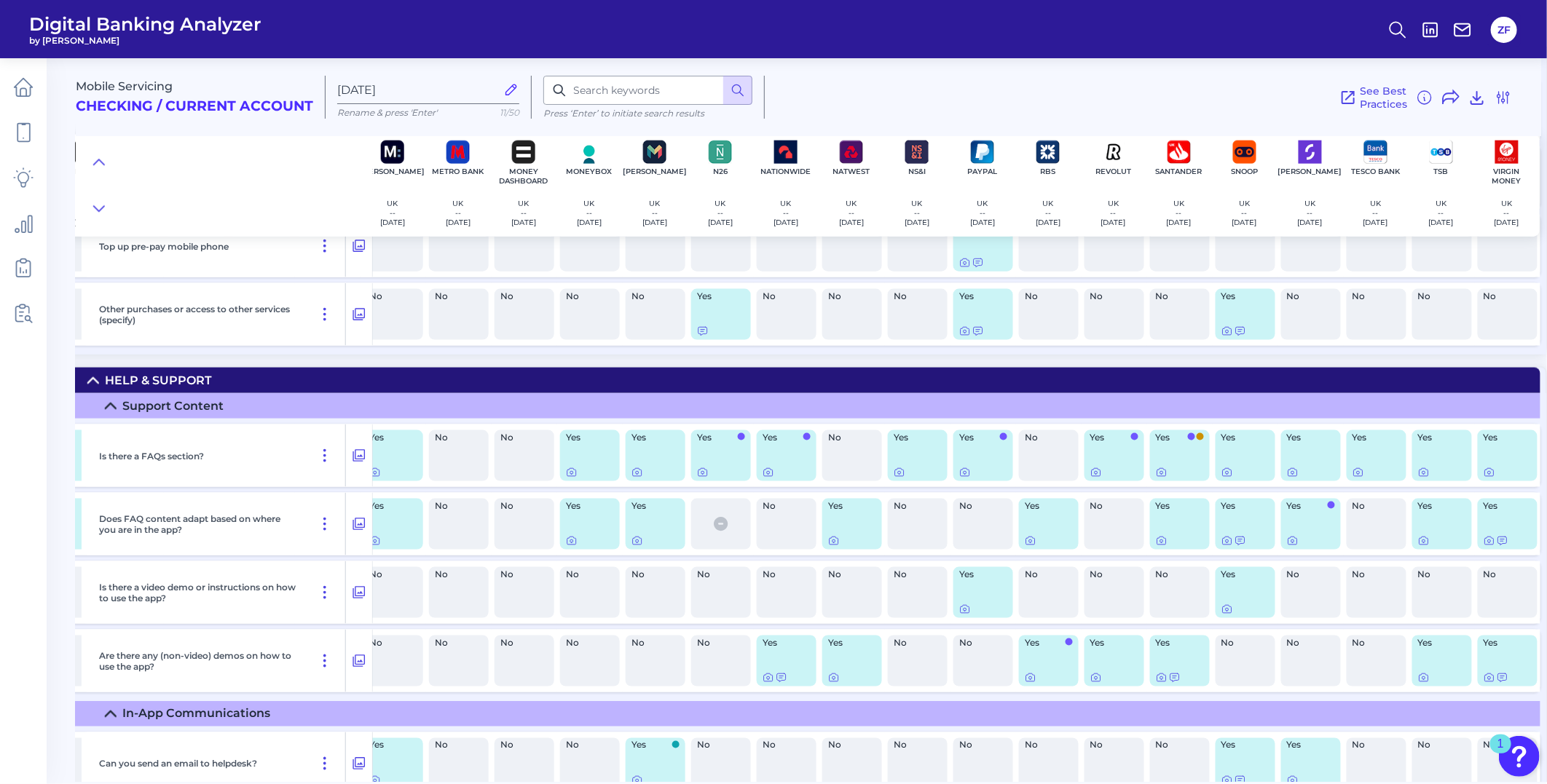
click at [799, 340] on div "No" at bounding box center [787, 314] width 60 height 51
drag, startPoint x: 542, startPoint y: 510, endPoint x: 198, endPoint y: 491, distance: 344.5
click at [198, 487] on div "Is there a FAQs section? Yes Yes Yes Yes Yes Yes Yes Yes Yes Yes Yes Yes No No …" at bounding box center [444, 455] width 2192 height 62
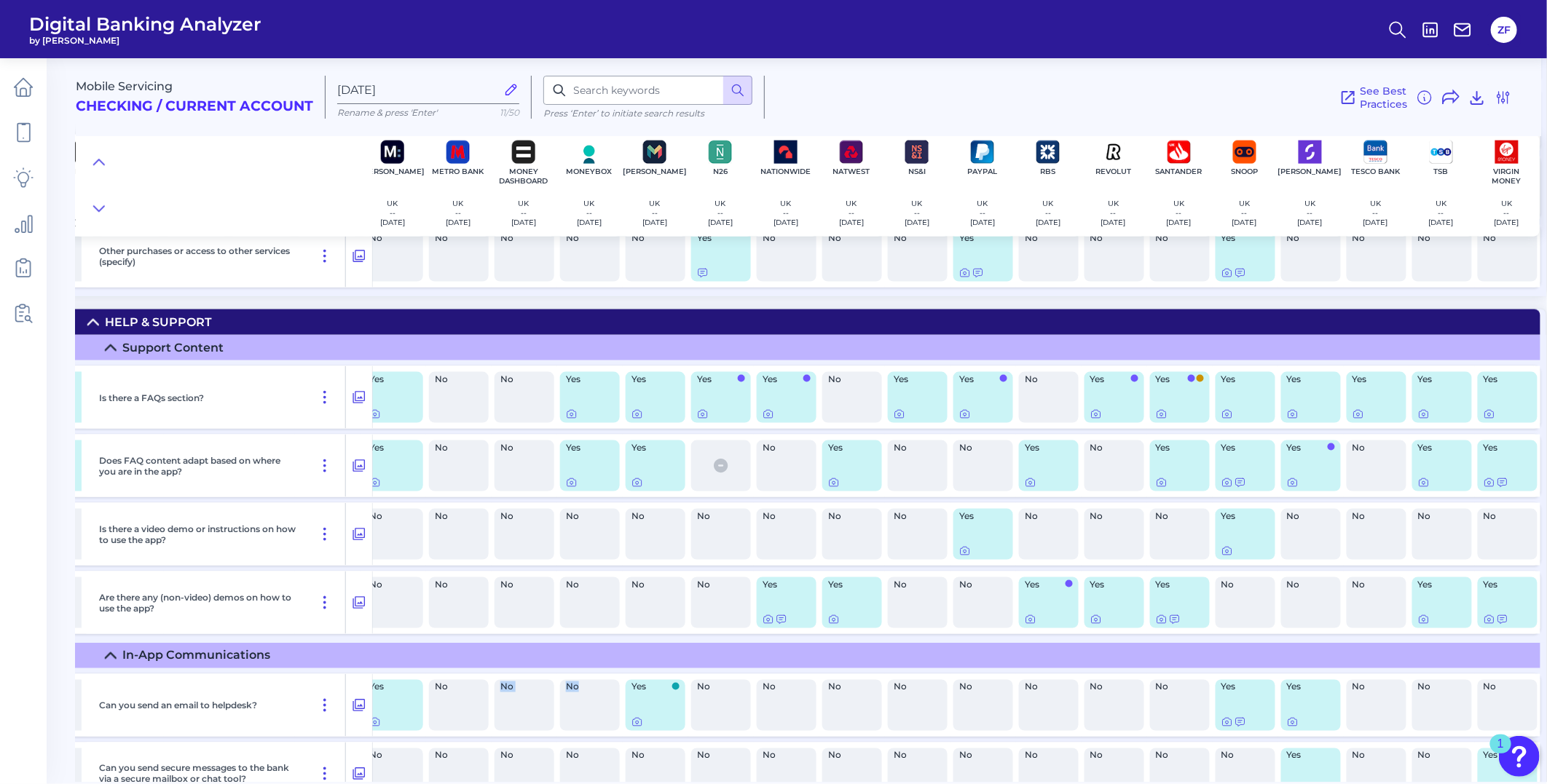
drag, startPoint x: 576, startPoint y: 776, endPoint x: 482, endPoint y: 755, distance: 96.3
click at [482, 736] on div "Can you send an email to helpdesk? No No Yes No No No No No No No No Yes No No …" at bounding box center [444, 705] width 2192 height 62
drag, startPoint x: 483, startPoint y: 752, endPoint x: 525, endPoint y: 775, distance: 47.9
click at [520, 777] on main "Mobile Servicing Checking / Current Account [DATE] Rename & press 'Enter' 11/50…" at bounding box center [773, 392] width 1547 height 784
click at [467, 423] on div "No" at bounding box center [459, 397] width 60 height 51
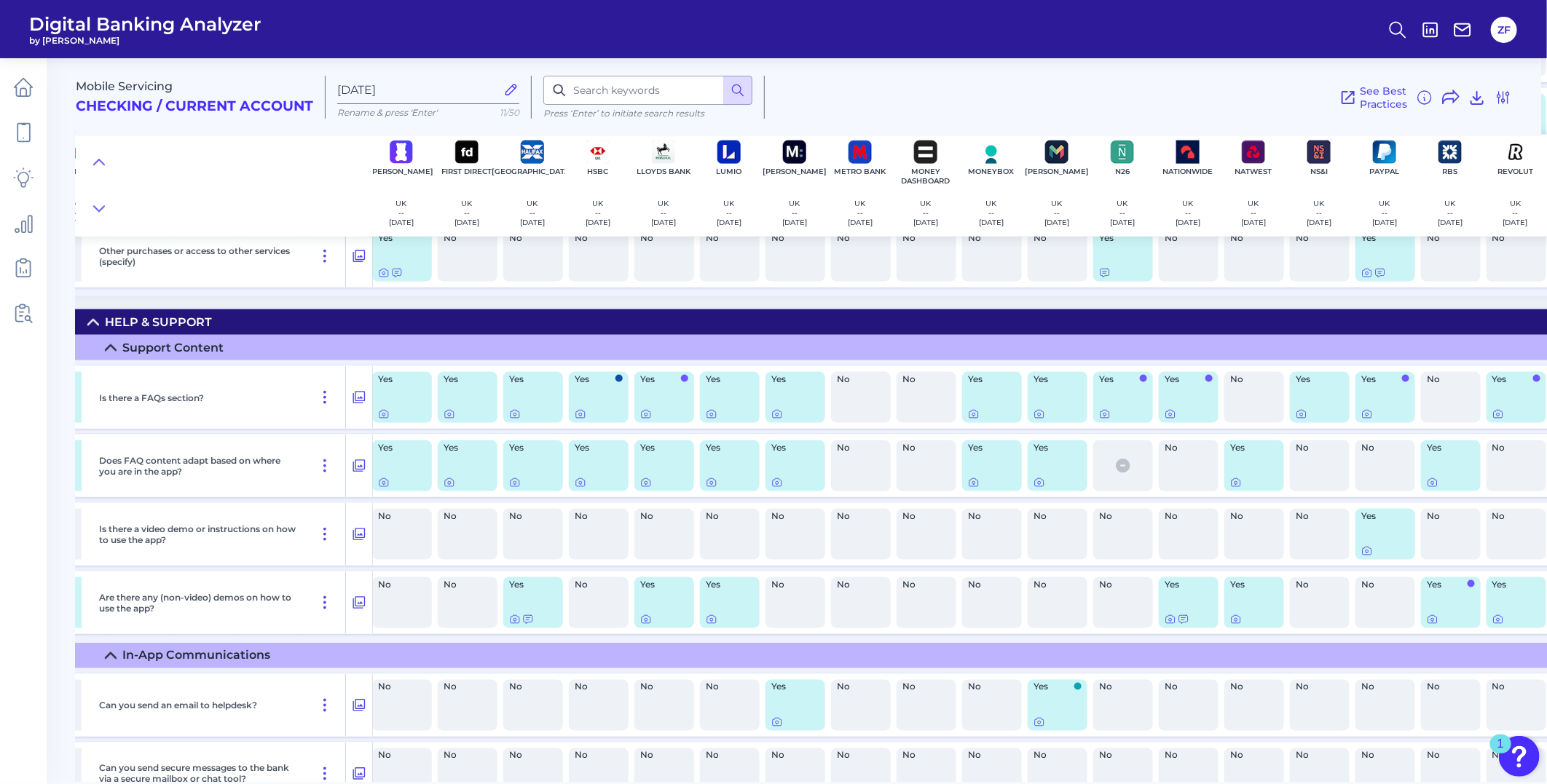
scroll to position [22008, 239]
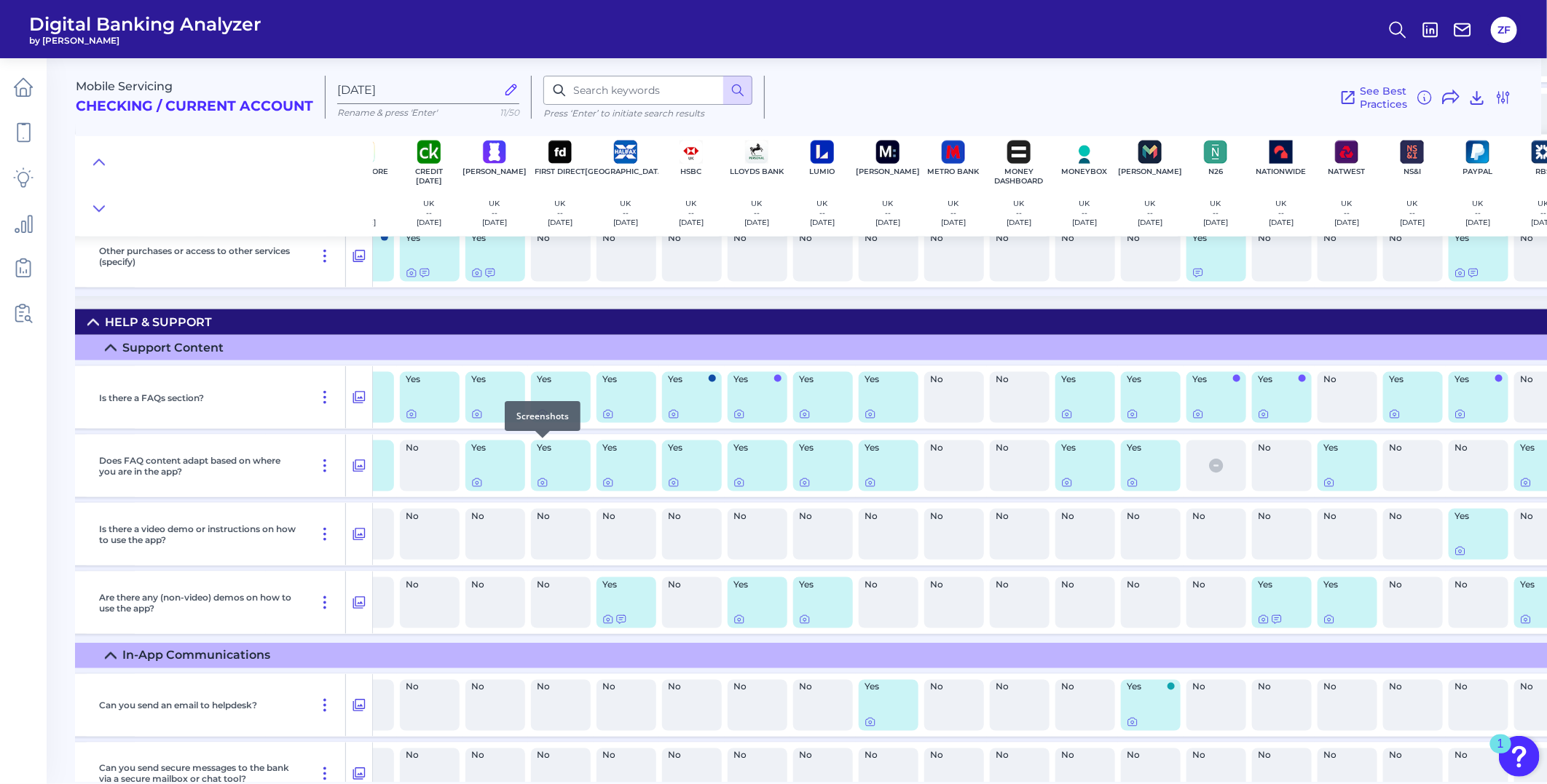
click at [545, 418] on icon at bounding box center [542, 414] width 9 height 8
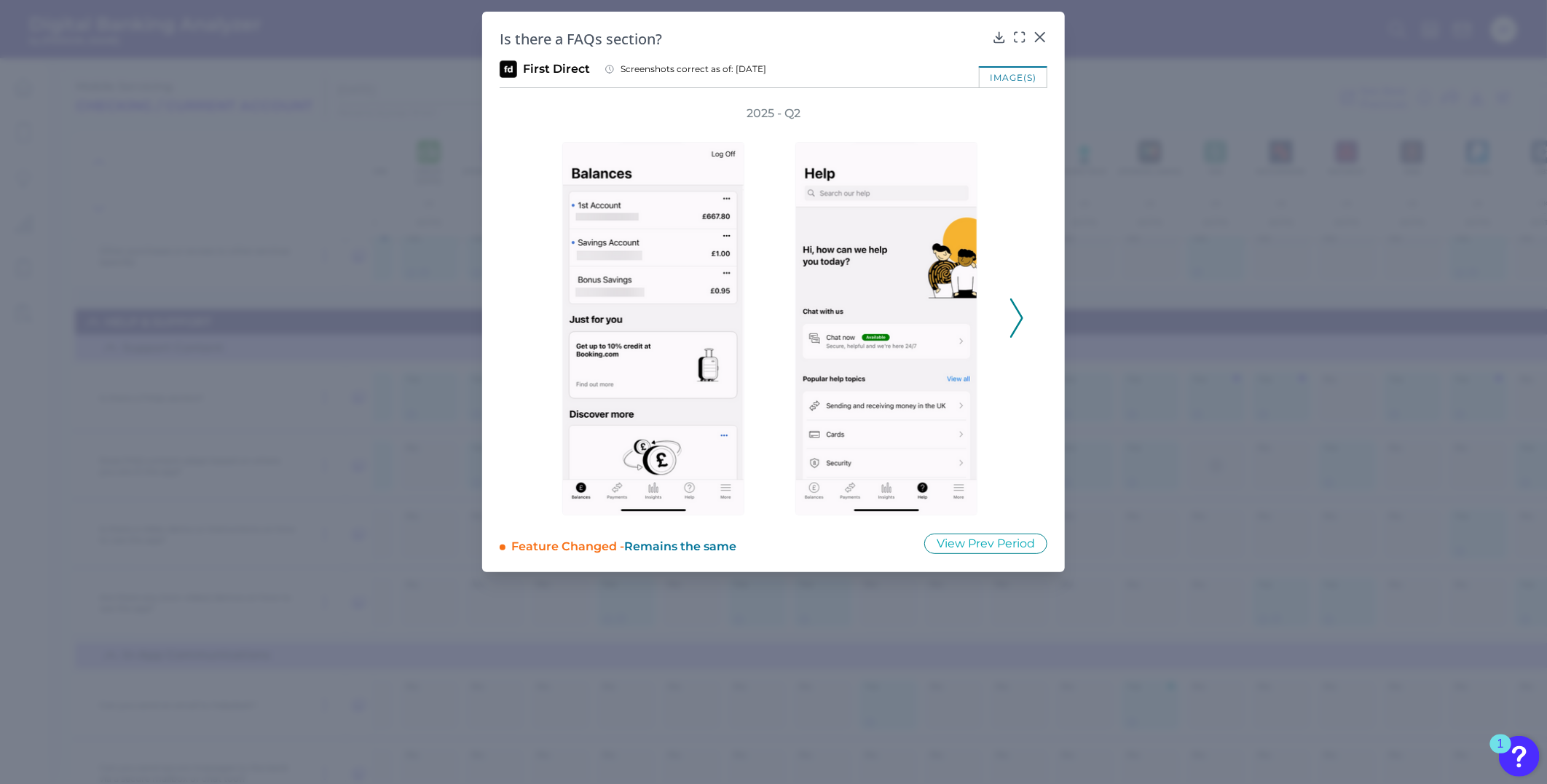
click at [1018, 300] on icon at bounding box center [1017, 318] width 13 height 40
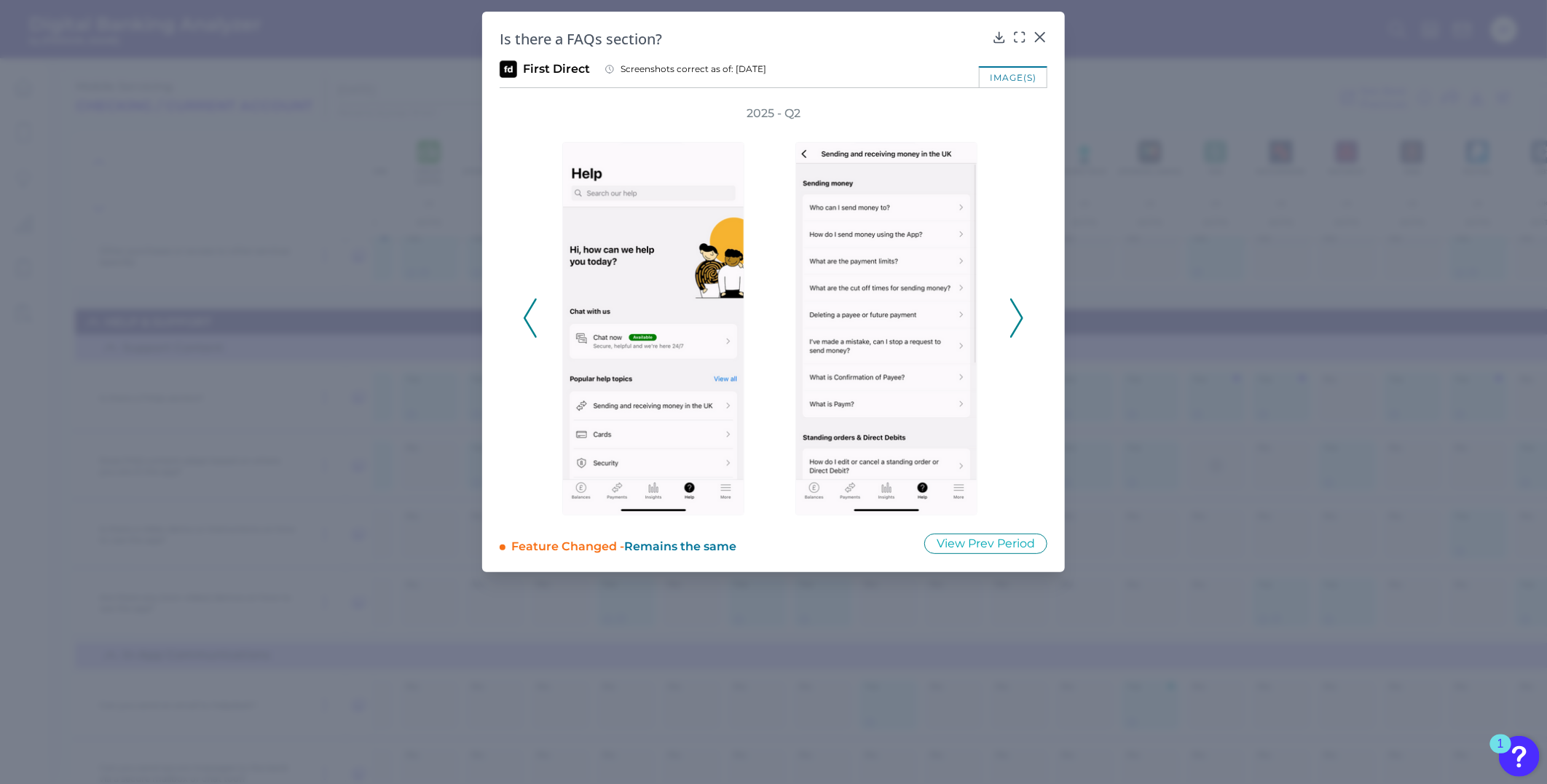
click at [1018, 300] on icon at bounding box center [1017, 318] width 13 height 40
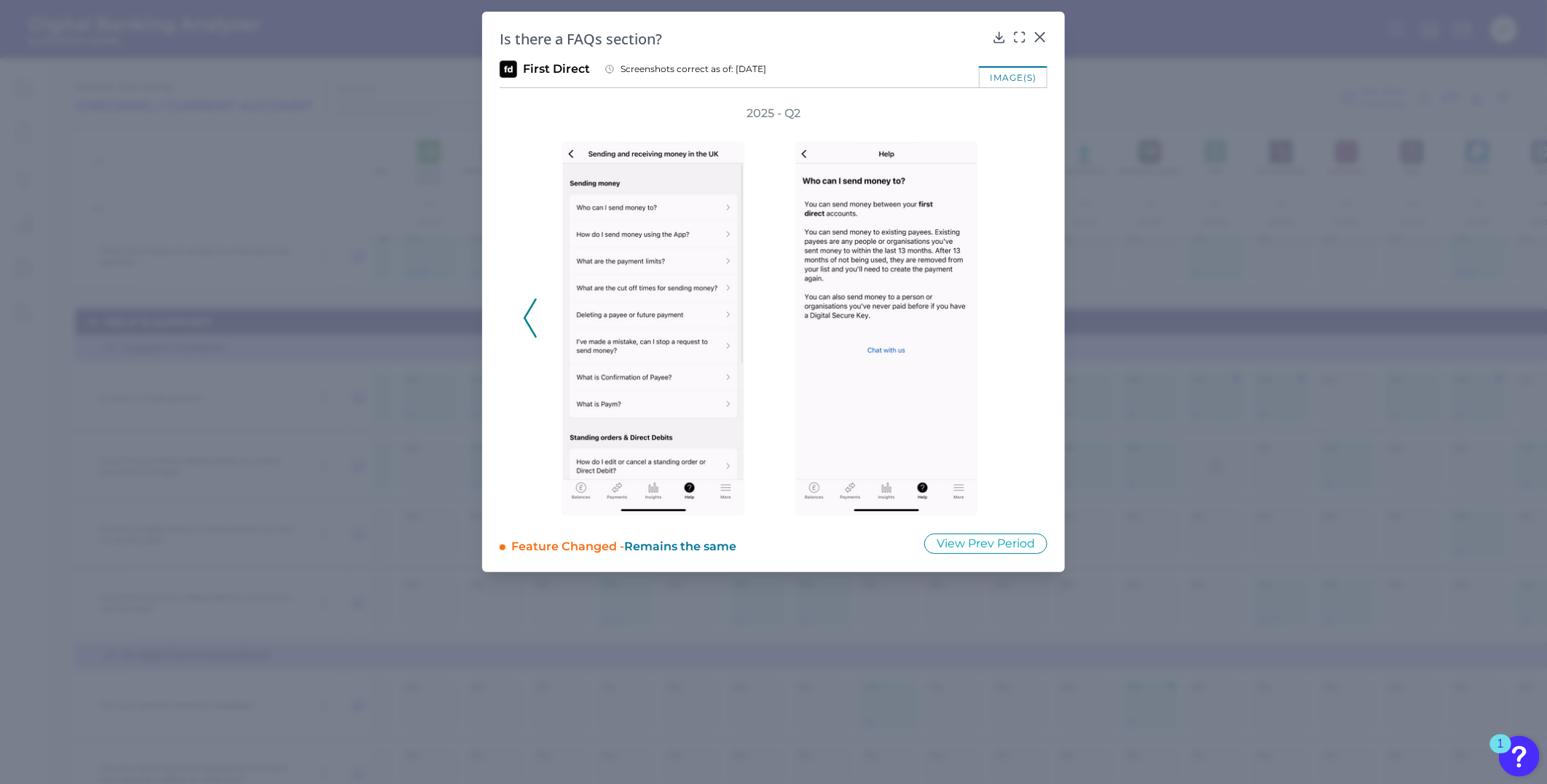
click at [1018, 300] on div "2025 - Q2" at bounding box center [773, 310] width 501 height 409
click at [521, 310] on div "2025 - Q2" at bounding box center [773, 310] width 547 height 409
click at [530, 301] on icon at bounding box center [530, 318] width 13 height 40
